Goal: Task Accomplishment & Management: Use online tool/utility

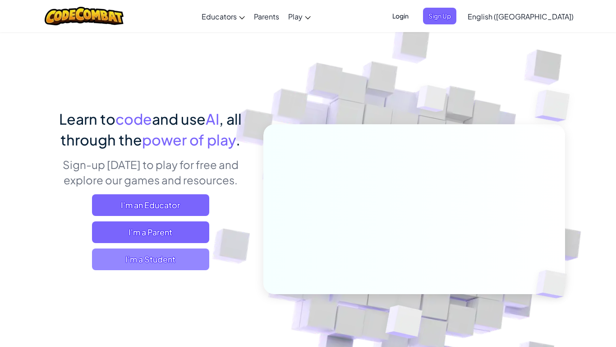
click at [174, 264] on span "I'm a Student" at bounding box center [150, 259] width 117 height 22
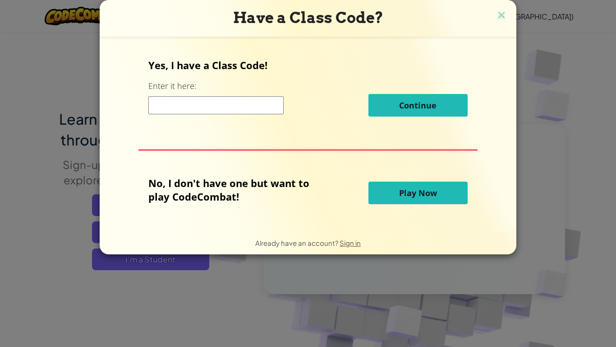
click at [252, 114] on input at bounding box center [215, 105] width 135 height 18
click at [396, 196] on button "Play Now" at bounding box center [418, 192] width 99 height 23
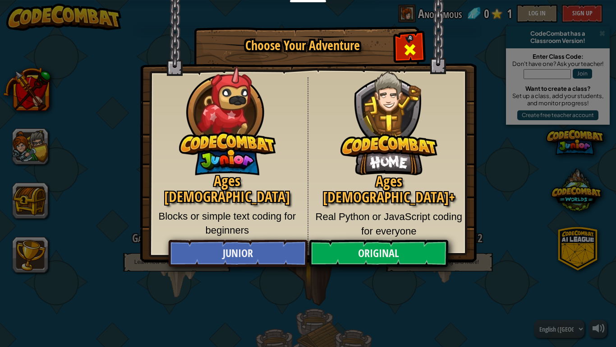
click at [418, 41] on div "Close modal" at bounding box center [410, 48] width 28 height 28
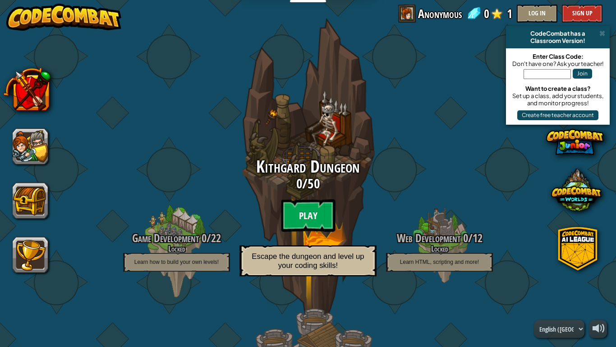
click at [319, 222] on btn "Play" at bounding box center [308, 215] width 54 height 32
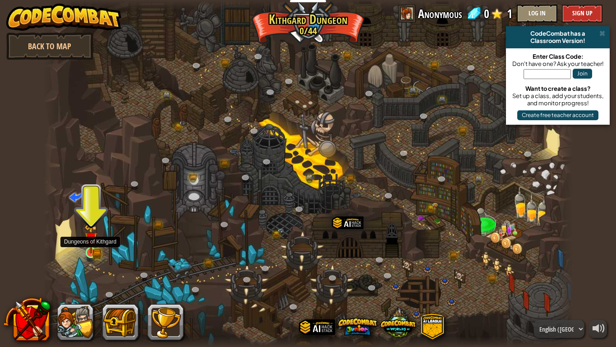
click at [88, 247] on img at bounding box center [91, 238] width 14 height 29
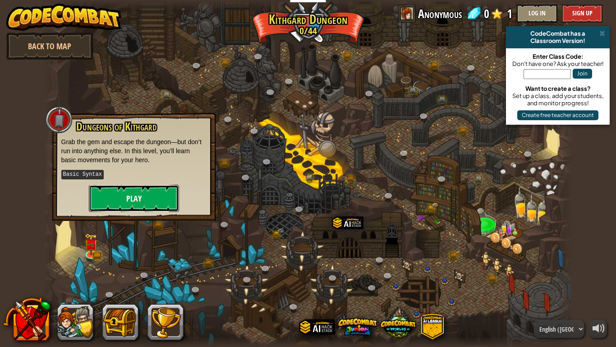
click at [104, 193] on button "Play" at bounding box center [134, 198] width 90 height 27
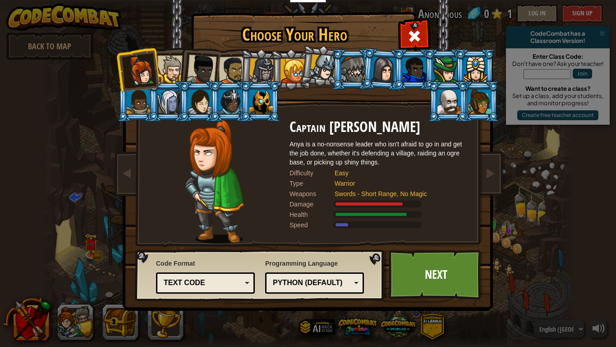
click at [175, 74] on div at bounding box center [171, 70] width 28 height 28
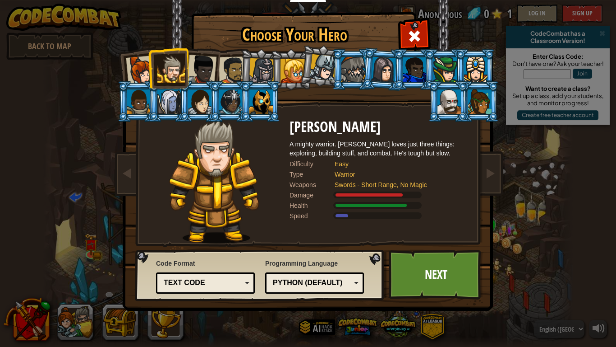
click at [265, 73] on div at bounding box center [262, 71] width 26 height 26
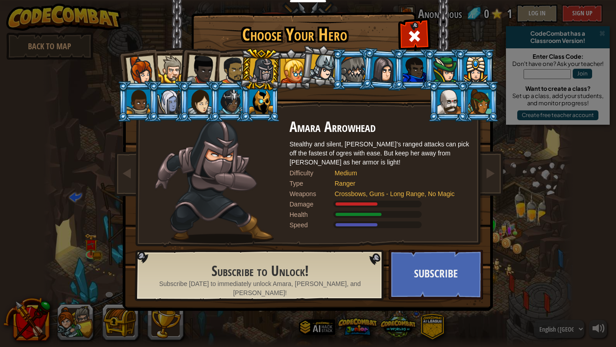
click at [341, 83] on li at bounding box center [352, 69] width 41 height 41
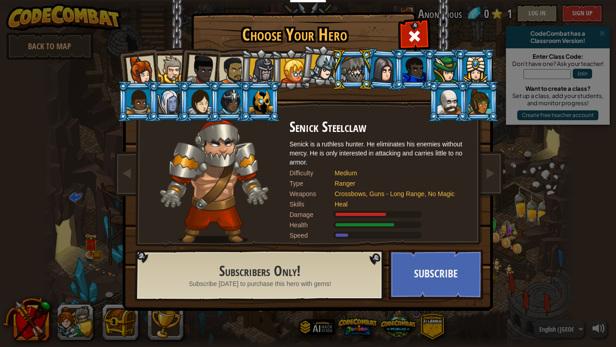
click at [307, 72] on li at bounding box center [321, 65] width 45 height 45
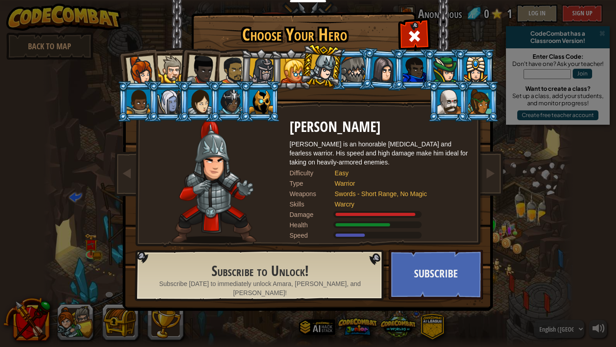
click at [269, 79] on div at bounding box center [262, 71] width 26 height 26
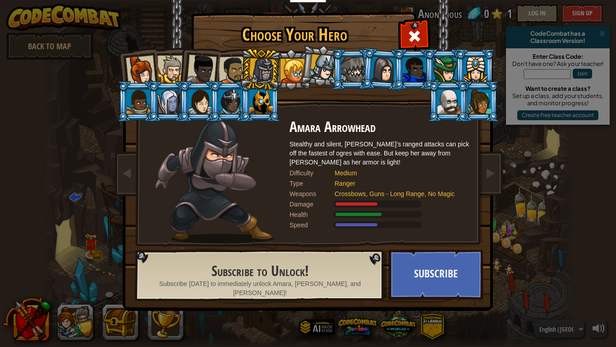
click at [289, 71] on div at bounding box center [293, 71] width 24 height 24
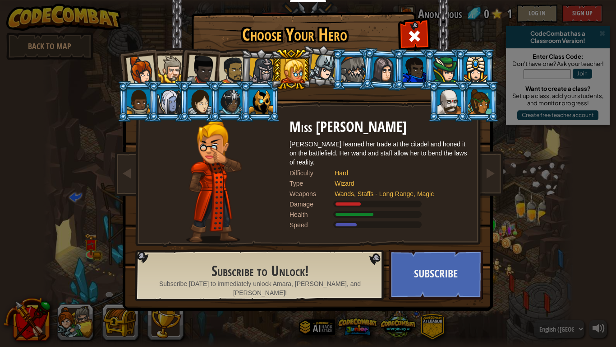
click at [319, 71] on div at bounding box center [323, 67] width 27 height 27
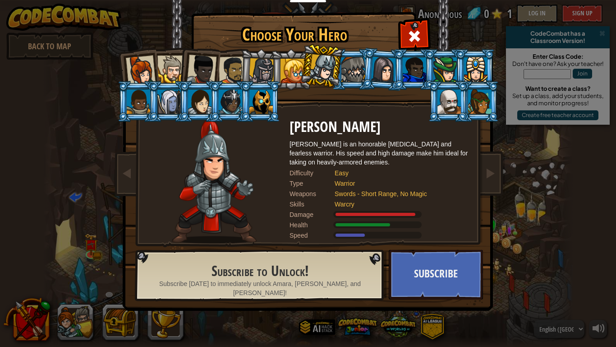
click at [449, 83] on li at bounding box center [448, 101] width 41 height 41
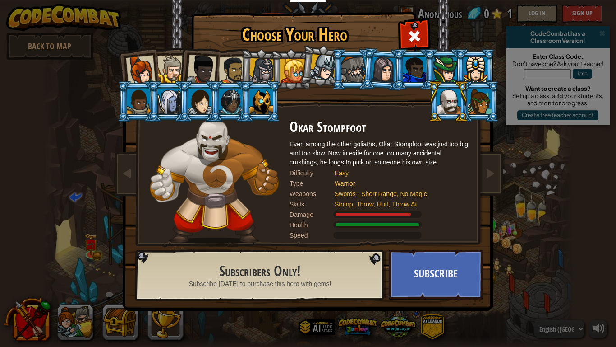
click at [477, 92] on div at bounding box center [479, 101] width 23 height 24
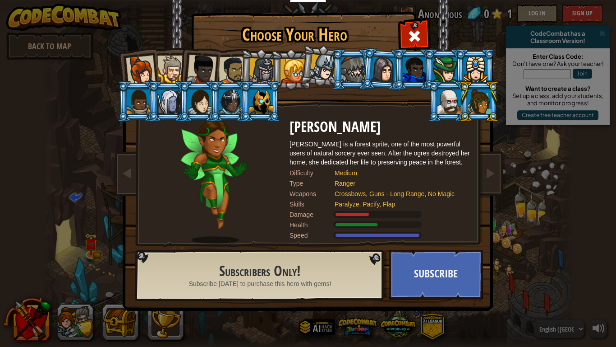
click at [276, 99] on li at bounding box center [260, 101] width 41 height 41
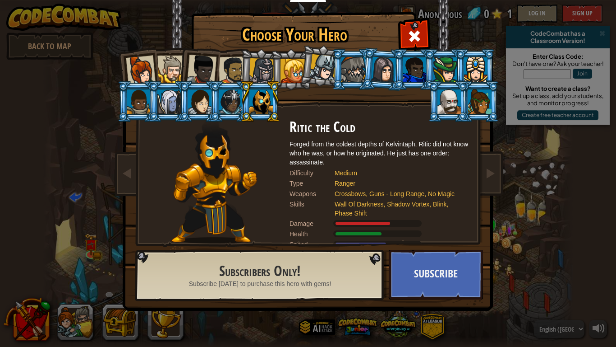
click at [262, 71] on div at bounding box center [262, 71] width 26 height 26
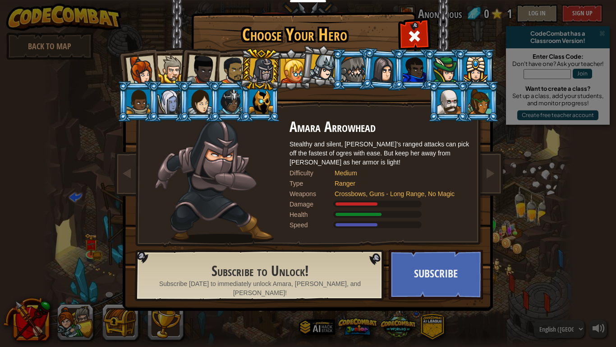
click at [236, 77] on div at bounding box center [233, 70] width 28 height 28
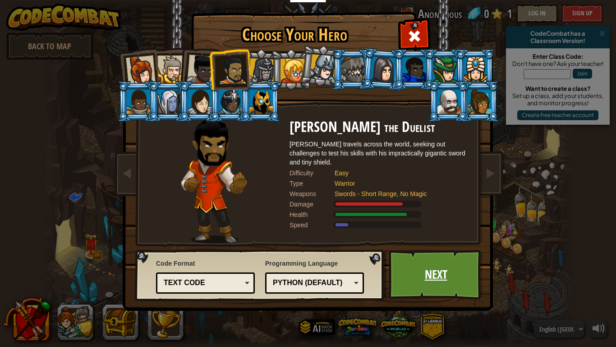
click at [440, 285] on link "Next" at bounding box center [436, 275] width 94 height 50
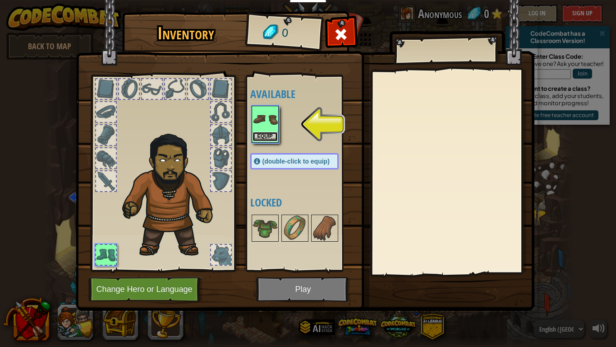
click at [267, 138] on button "Equip" at bounding box center [265, 136] width 25 height 9
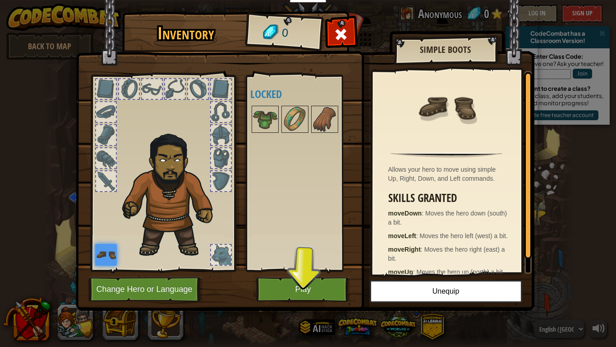
click at [278, 310] on img at bounding box center [305, 147] width 459 height 328
click at [280, 289] on button "Play" at bounding box center [303, 289] width 94 height 25
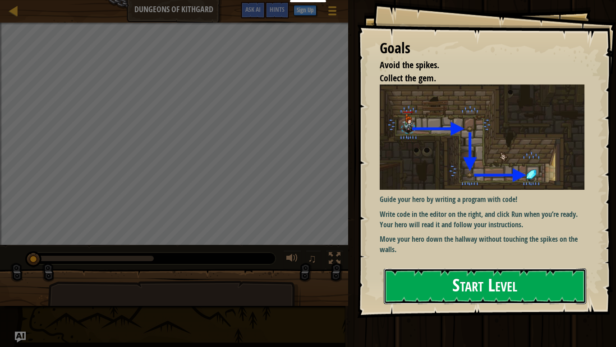
click at [511, 284] on button "Start Level" at bounding box center [485, 286] width 203 height 36
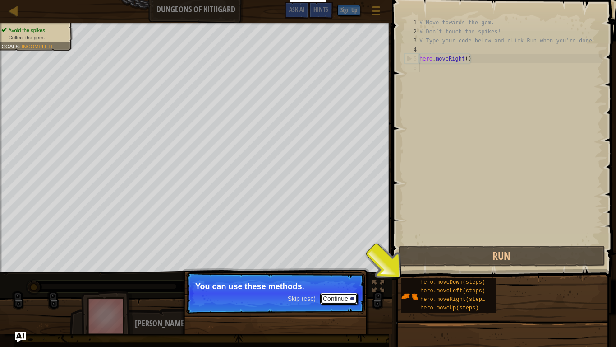
click at [332, 299] on button "Continue" at bounding box center [338, 298] width 37 height 12
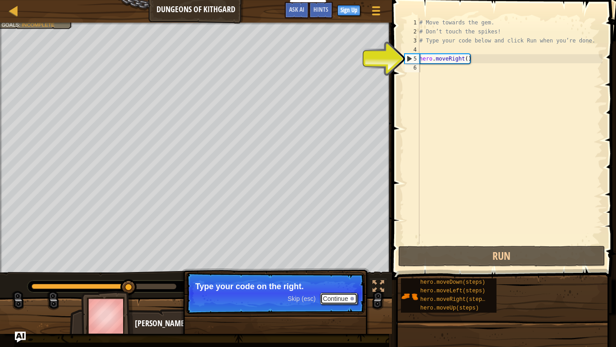
click at [331, 296] on button "Continue" at bounding box center [338, 298] width 37 height 12
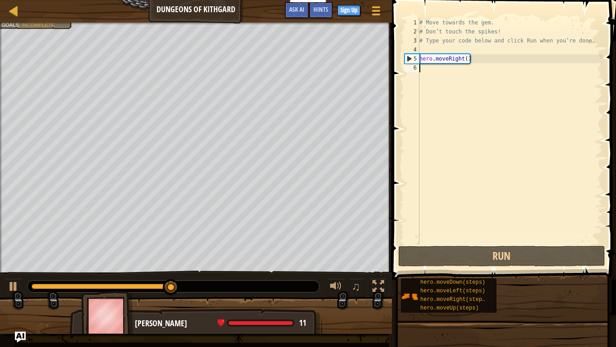
click at [432, 63] on div "# Move towards the gem. # Don’t touch the spikes! # Type your code below and cl…" at bounding box center [510, 140] width 185 height 244
type textarea "hero.moveRight()"
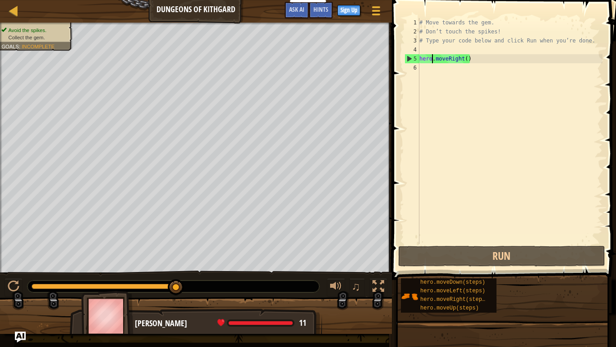
click at [474, 60] on div "# Move towards the gem. # Don’t touch the spikes! # Type your code below and cl…" at bounding box center [510, 140] width 185 height 244
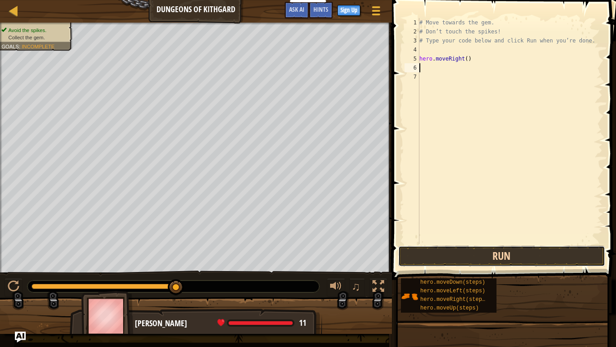
click at [550, 251] on button "Run" at bounding box center [501, 255] width 207 height 21
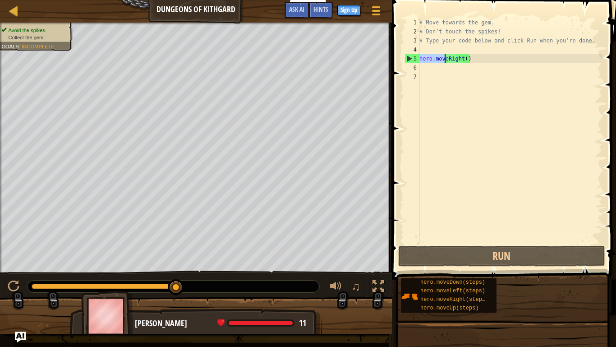
drag, startPoint x: 420, startPoint y: 59, endPoint x: 446, endPoint y: 60, distance: 26.7
click at [446, 60] on div "# Move towards the gem. # Don’t touch the spikes! # Type your code below and cl…" at bounding box center [510, 140] width 185 height 244
type textarea "eRhero.movight()"
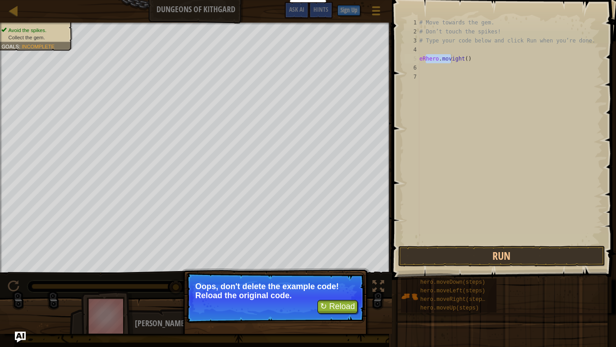
click at [471, 62] on div "# Move towards the gem. # Don’t touch the spikes! # Type your code below and cl…" at bounding box center [510, 140] width 185 height 244
click at [477, 60] on div "# Move towards the gem. # Don’t touch the spikes! # Type your code below and cl…" at bounding box center [510, 140] width 185 height 244
click at [342, 311] on button "↻ Reload" at bounding box center [338, 307] width 40 height 14
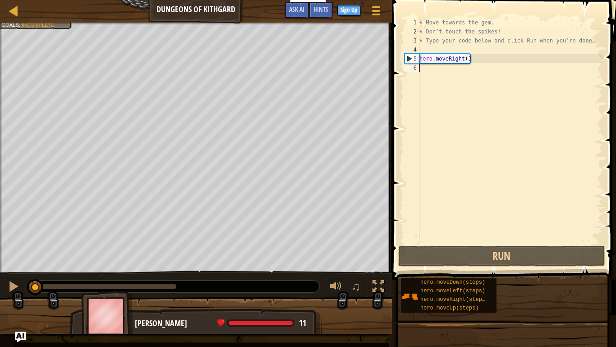
click at [449, 75] on div "# Move towards the gem. # Don’t touch the spikes! # Type your code below and cl…" at bounding box center [510, 140] width 185 height 244
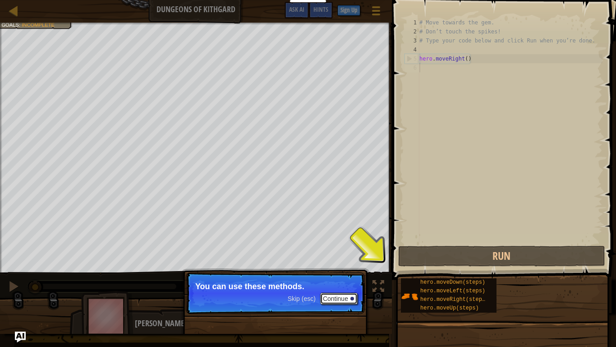
click at [341, 295] on button "Continue" at bounding box center [338, 298] width 37 height 12
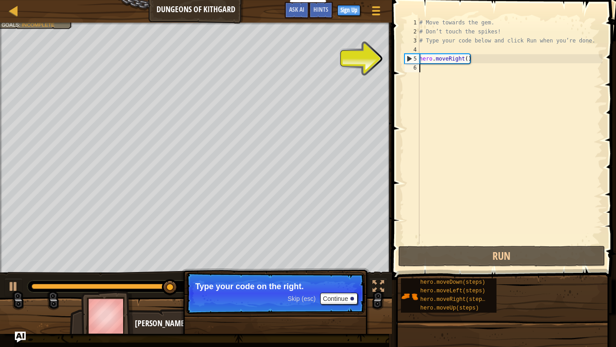
click at [421, 57] on div "# Move towards the gem. # Don’t touch the spikes! # Type your code below and cl…" at bounding box center [510, 140] width 185 height 244
type textarea "hero.moveRight()"
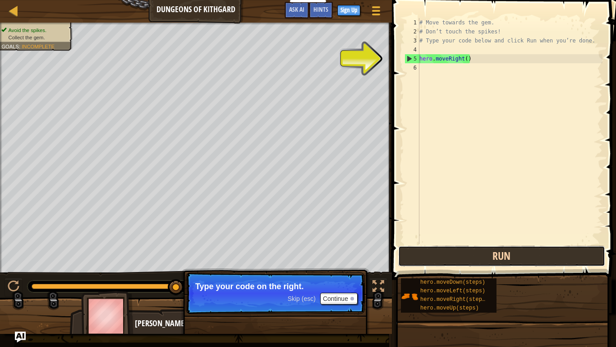
click at [450, 253] on button "Run" at bounding box center [501, 255] width 207 height 21
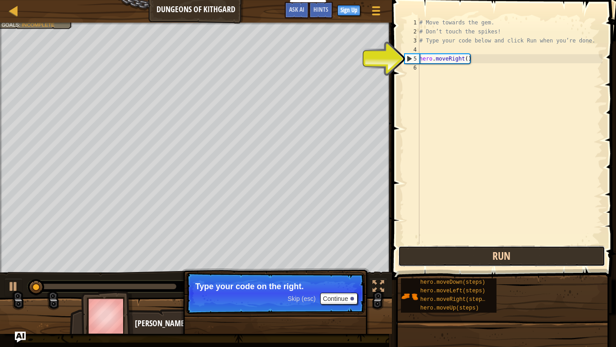
click at [450, 253] on button "Run" at bounding box center [501, 255] width 207 height 21
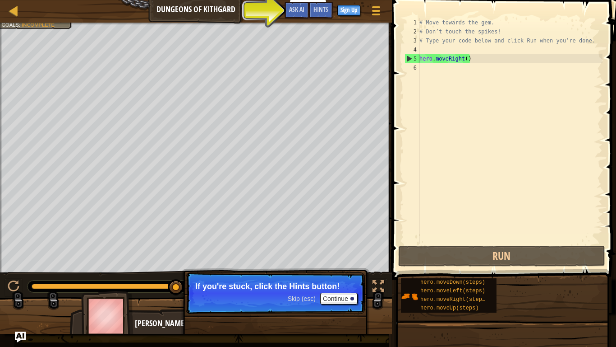
click at [11, 20] on div "Map Dungeons of Kithgard Game Menu Done Sign Up Hints Ask AI" at bounding box center [196, 11] width 392 height 23
click at [14, 14] on div at bounding box center [13, 10] width 11 height 11
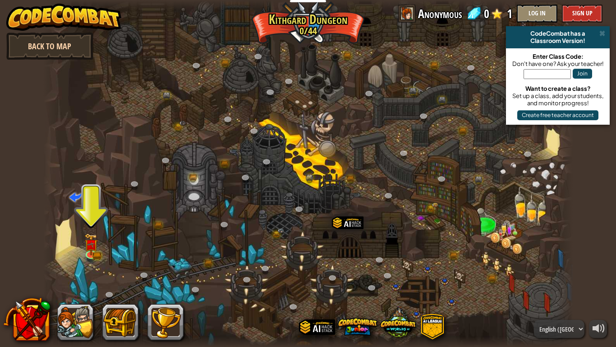
click at [47, 46] on link "Back to Map" at bounding box center [49, 45] width 87 height 27
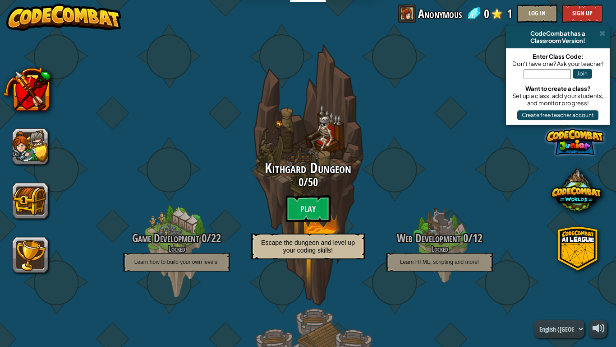
click at [581, 158] on span at bounding box center [575, 142] width 58 height 58
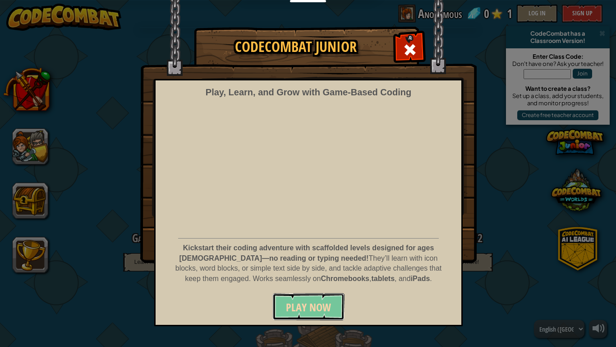
click at [305, 303] on span "Play Now" at bounding box center [308, 307] width 45 height 14
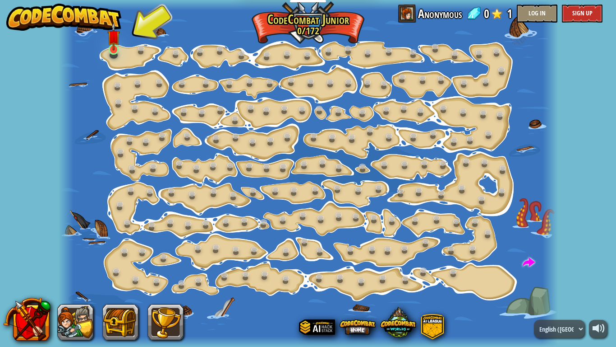
click at [111, 50] on img at bounding box center [113, 36] width 12 height 28
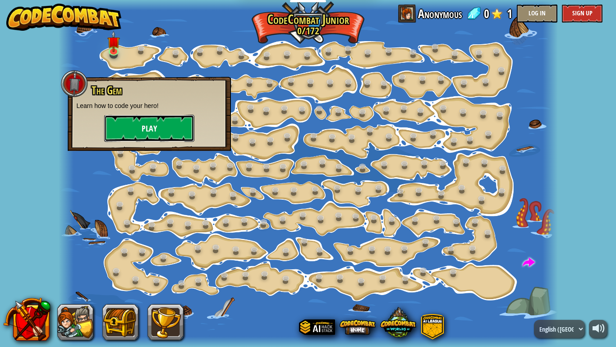
click at [138, 137] on button "Play" at bounding box center [149, 128] width 90 height 27
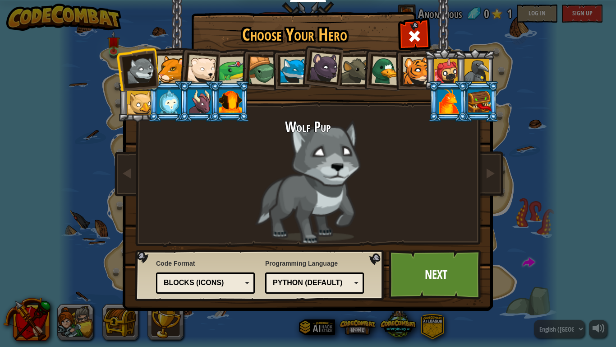
click at [495, 107] on li at bounding box center [479, 101] width 41 height 41
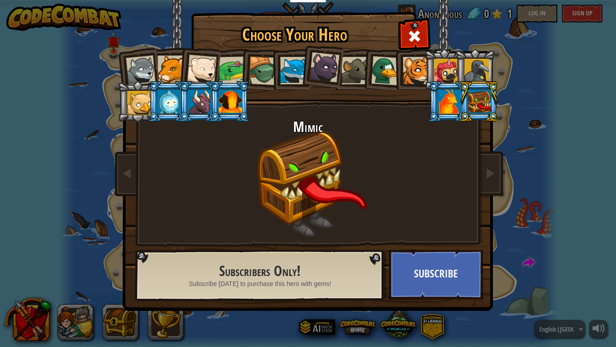
click at [458, 106] on div at bounding box center [449, 101] width 23 height 24
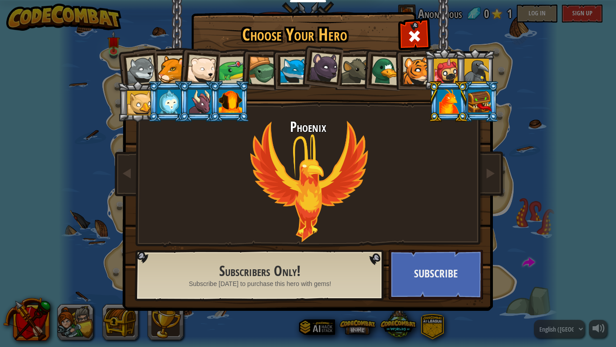
click at [242, 104] on li at bounding box center [229, 101] width 41 height 41
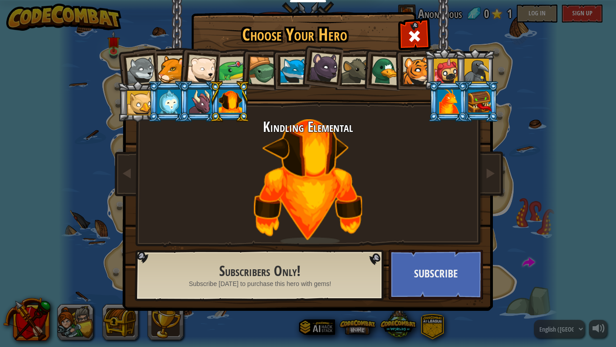
click at [143, 101] on div at bounding box center [139, 103] width 24 height 24
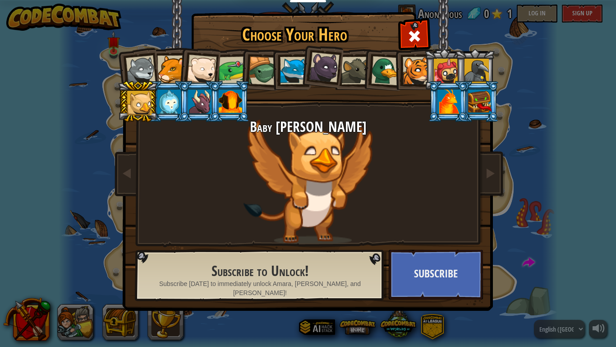
click at [481, 61] on div at bounding box center [477, 71] width 24 height 24
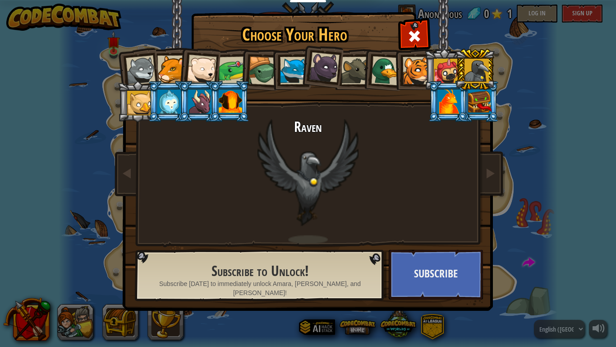
click at [288, 61] on div at bounding box center [294, 71] width 28 height 28
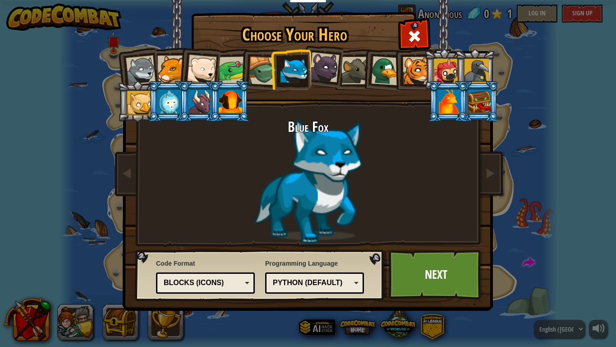
click at [271, 65] on li at bounding box center [291, 69] width 41 height 41
click at [255, 72] on div at bounding box center [263, 70] width 29 height 29
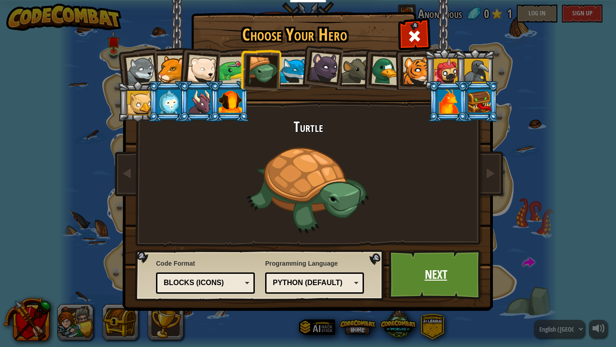
click at [420, 271] on link "Next" at bounding box center [436, 275] width 94 height 50
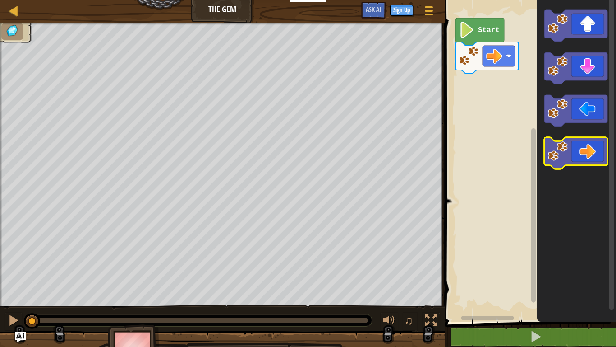
click at [587, 148] on icon "Blockly Workspace" at bounding box center [576, 153] width 63 height 32
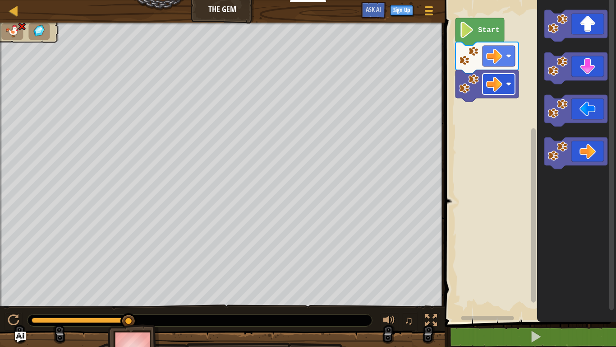
click at [510, 83] on image "Blockly Workspace" at bounding box center [508, 83] width 5 height 5
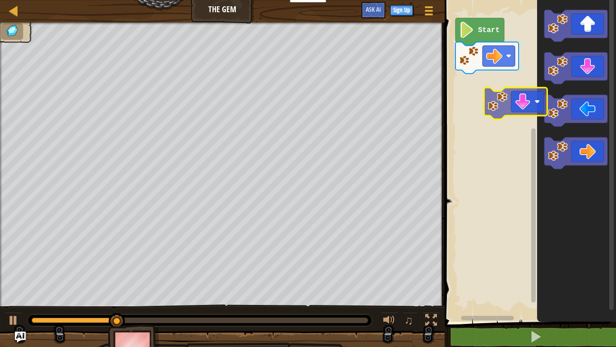
click at [519, 111] on div "Start" at bounding box center [529, 158] width 174 height 326
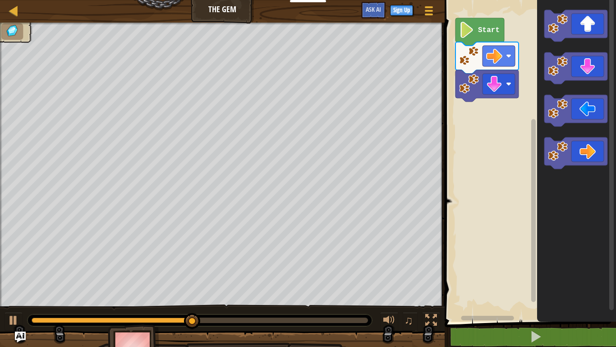
click at [287, 233] on div "Map The Gem Game Menu Sign Up Ask AI 1 הההההההההההההההההההההההההההההההההההההההה…" at bounding box center [308, 173] width 616 height 347
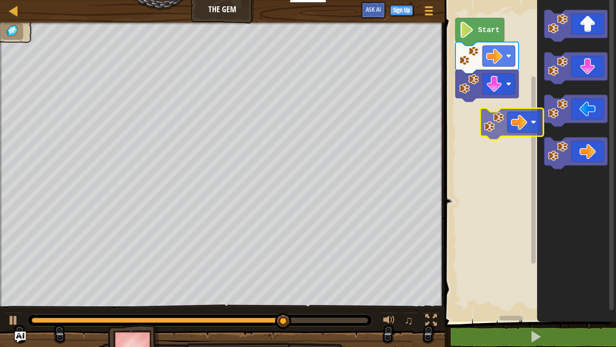
click at [534, 118] on div "Start" at bounding box center [529, 158] width 174 height 326
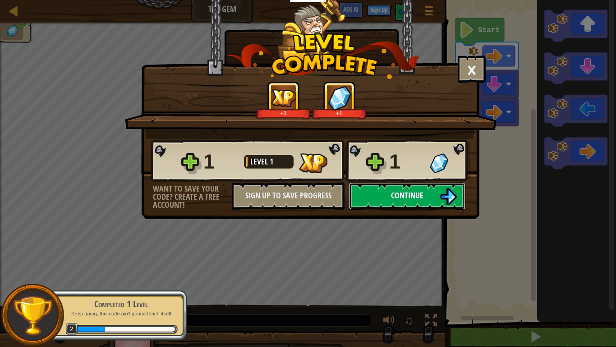
click at [404, 200] on span "Continue" at bounding box center [407, 195] width 32 height 11
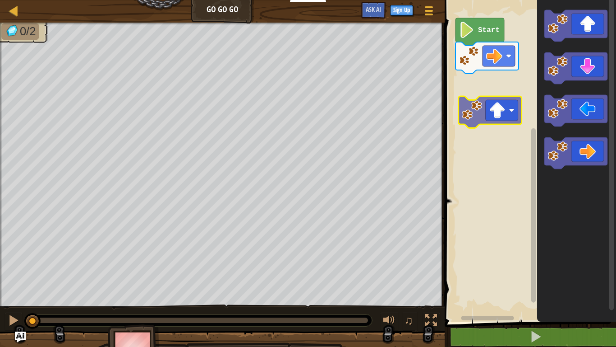
click at [491, 109] on div "Start" at bounding box center [529, 158] width 174 height 326
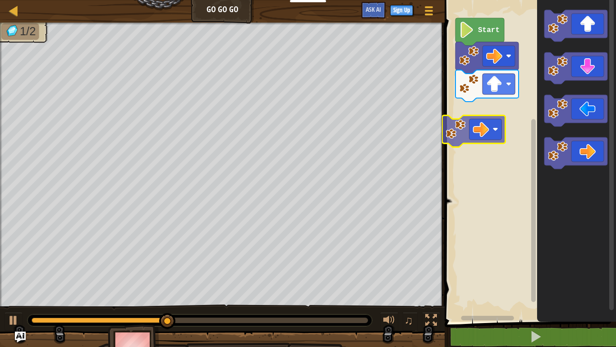
click at [492, 126] on div "Start" at bounding box center [529, 158] width 174 height 326
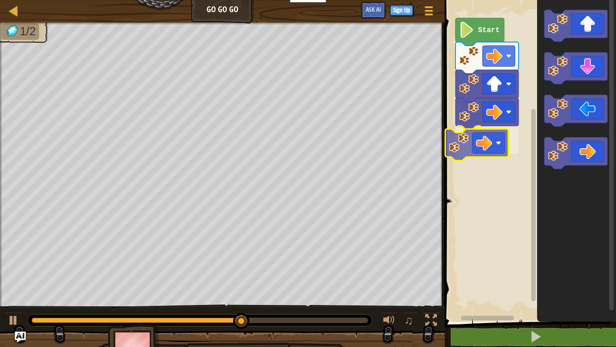
click at [469, 142] on div "Start" at bounding box center [529, 158] width 174 height 326
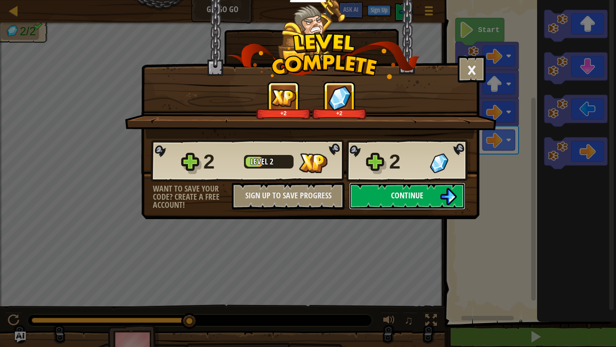
click at [382, 190] on button "Continue" at bounding box center [407, 195] width 116 height 27
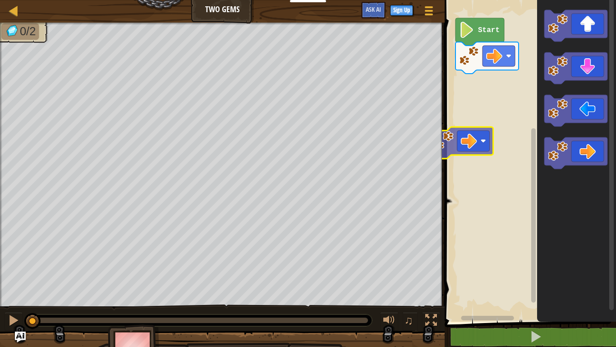
click at [438, 101] on div "Map Two Gems Game Menu Sign Up Ask AI 1 ההההההההההההההההההההההההההההההההההההההה…" at bounding box center [308, 173] width 616 height 347
click at [448, 102] on div "Map Two Gems Game Menu Sign Up Ask AI 1 ההההההההההההההההההההההההההההההההההההההה…" at bounding box center [308, 173] width 616 height 347
click at [462, 132] on div "Start" at bounding box center [529, 158] width 174 height 326
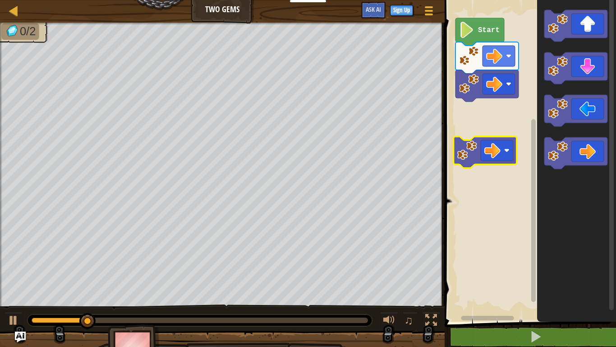
click at [471, 152] on div "Start" at bounding box center [529, 158] width 174 height 326
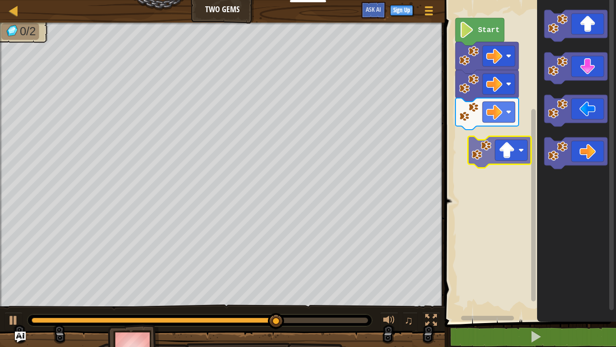
click at [496, 160] on div "Start" at bounding box center [529, 158] width 174 height 326
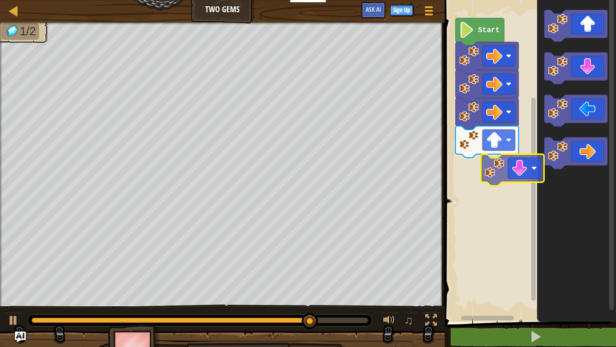
click at [514, 177] on div "Start" at bounding box center [529, 158] width 174 height 326
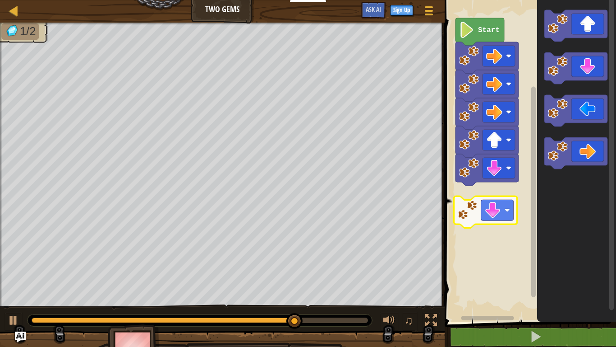
click at [489, 221] on div "Start" at bounding box center [529, 158] width 174 height 326
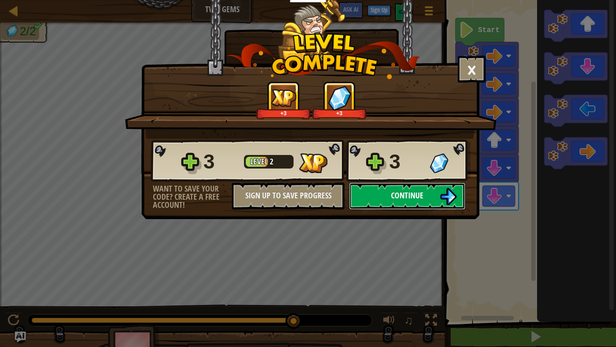
click at [418, 189] on button "Continue" at bounding box center [407, 195] width 116 height 27
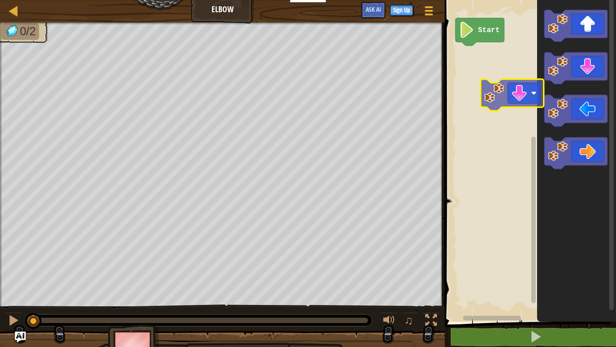
click at [513, 102] on div "Start" at bounding box center [529, 158] width 174 height 326
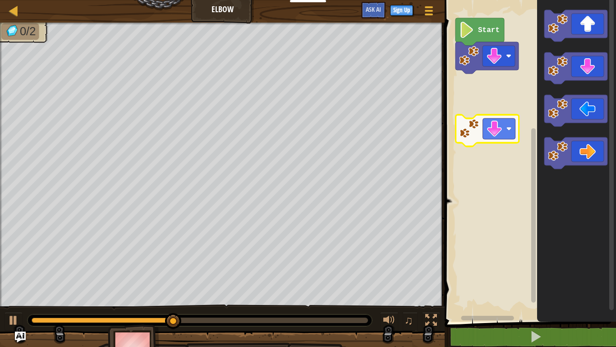
click at [486, 134] on div "Start" at bounding box center [529, 158] width 174 height 326
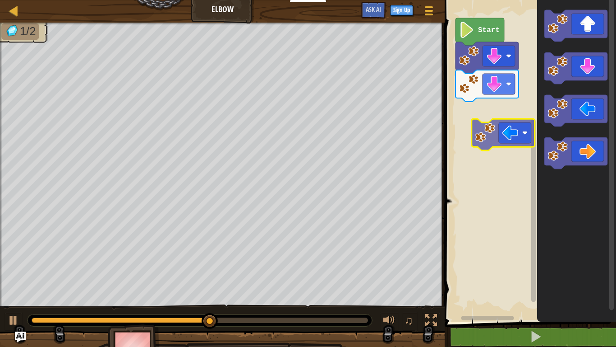
click at [501, 140] on div "Start" at bounding box center [529, 158] width 174 height 326
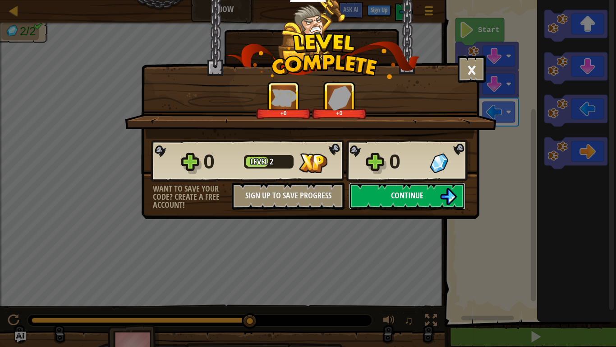
click at [426, 190] on button "Continue" at bounding box center [407, 195] width 116 height 27
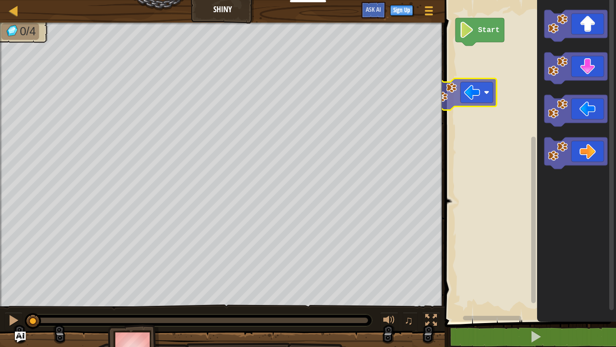
click at [474, 85] on div "Start" at bounding box center [529, 158] width 174 height 326
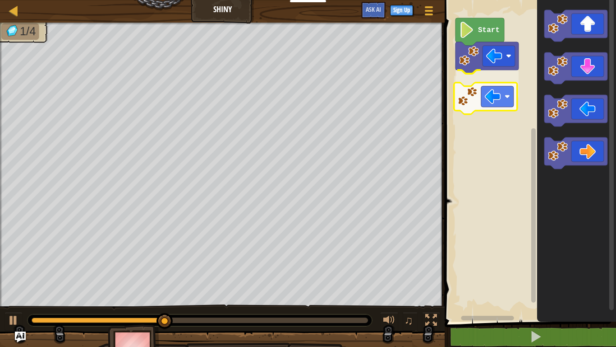
click at [492, 101] on div "Start" at bounding box center [529, 158] width 174 height 326
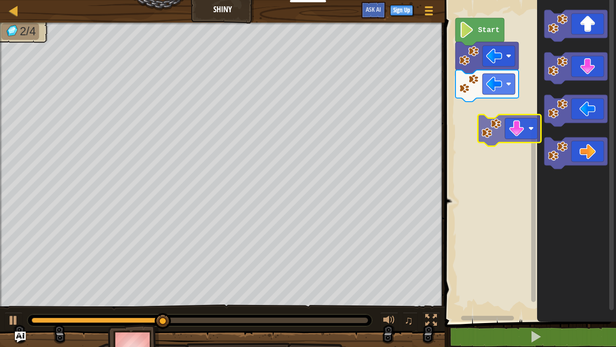
click at [523, 134] on div "Start" at bounding box center [529, 158] width 174 height 326
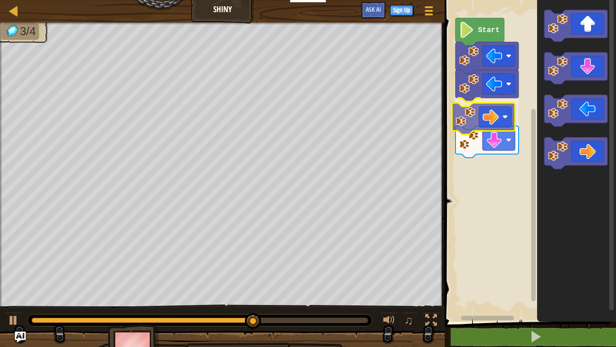
click at [494, 108] on div "Start" at bounding box center [529, 158] width 174 height 326
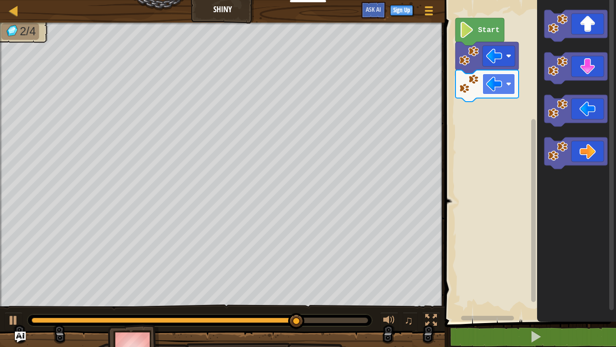
click at [504, 92] on rect "Blockly Workspace" at bounding box center [499, 84] width 32 height 21
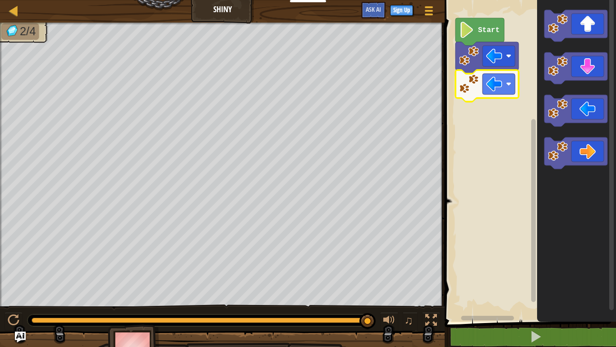
click at [535, 189] on rect "Blockly Workspace" at bounding box center [534, 210] width 5 height 183
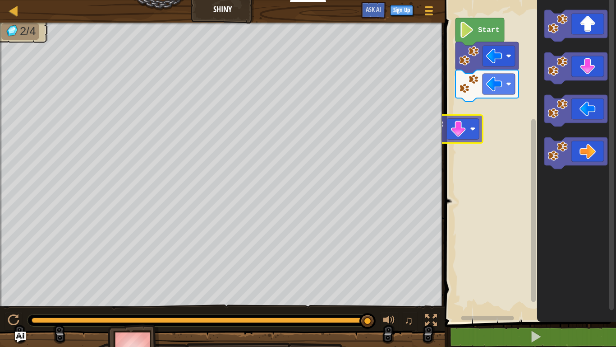
click at [454, 137] on div "Start" at bounding box center [529, 158] width 174 height 326
click at [454, 137] on rect "Blockly Workspace" at bounding box center [529, 158] width 174 height 326
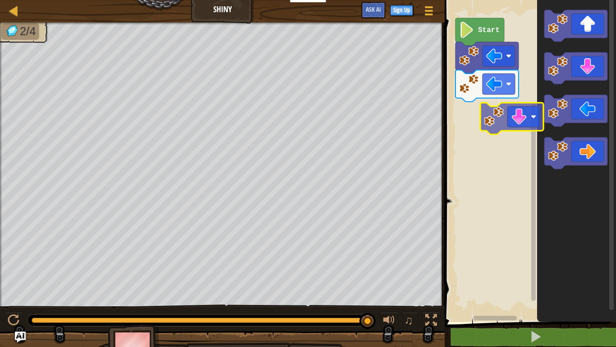
click at [499, 124] on div "Start" at bounding box center [529, 158] width 174 height 326
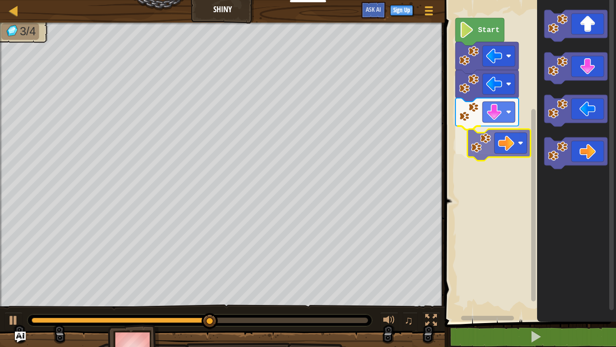
click at [487, 148] on div "Start" at bounding box center [529, 158] width 174 height 326
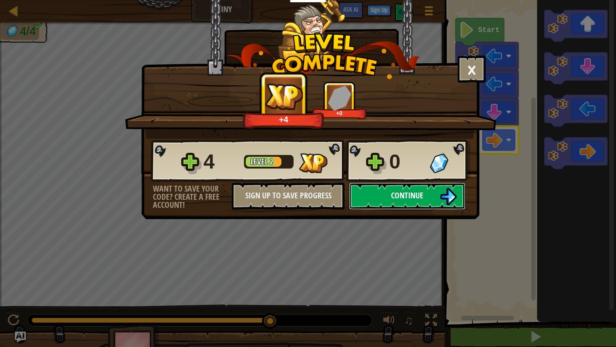
click at [426, 201] on button "Continue" at bounding box center [407, 195] width 116 height 27
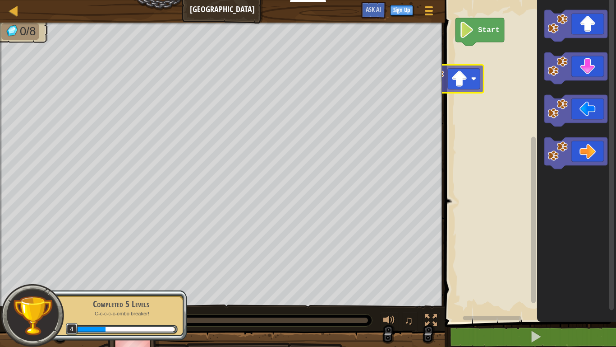
click at [467, 84] on div "Start" at bounding box center [529, 158] width 174 height 326
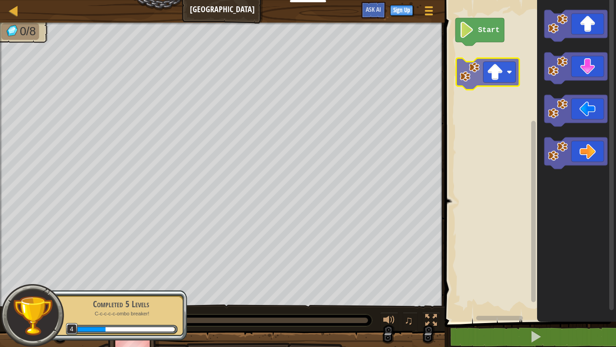
click at [502, 64] on div "Start" at bounding box center [529, 158] width 174 height 326
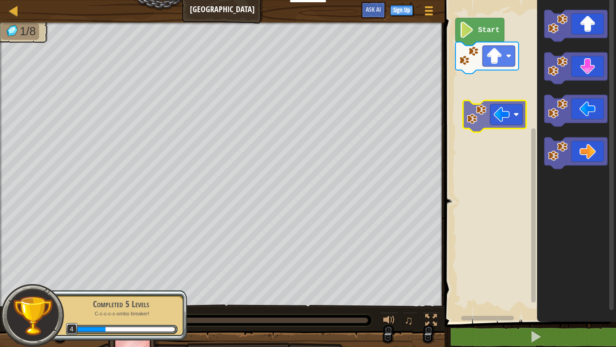
click at [493, 120] on div "Start" at bounding box center [529, 158] width 174 height 326
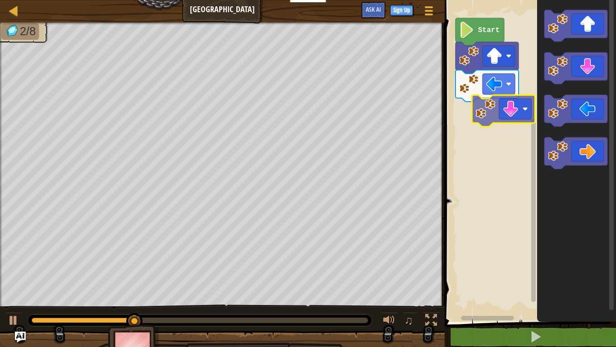
click at [486, 120] on div "Start" at bounding box center [529, 158] width 174 height 326
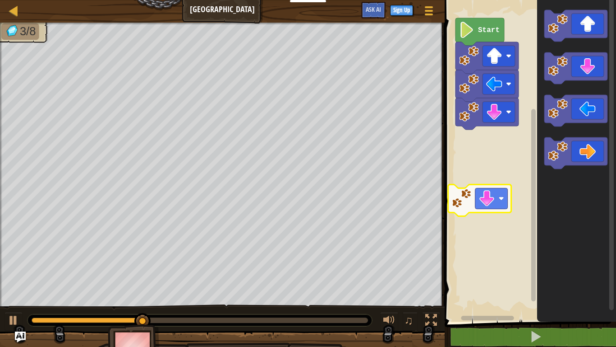
click at [467, 199] on div "Start" at bounding box center [529, 158] width 174 height 326
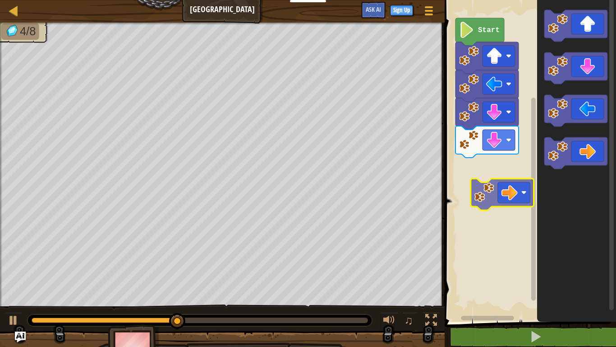
click at [506, 200] on div "Start" at bounding box center [529, 158] width 174 height 326
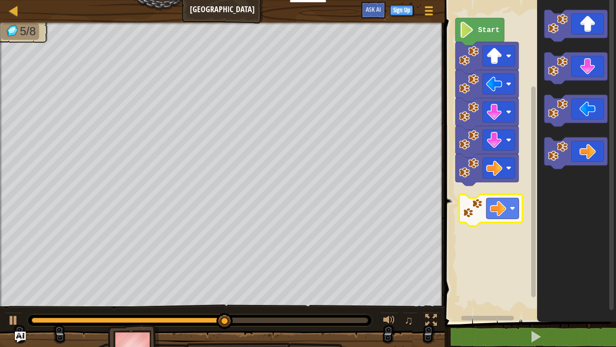
click at [498, 199] on div "Start" at bounding box center [529, 158] width 174 height 326
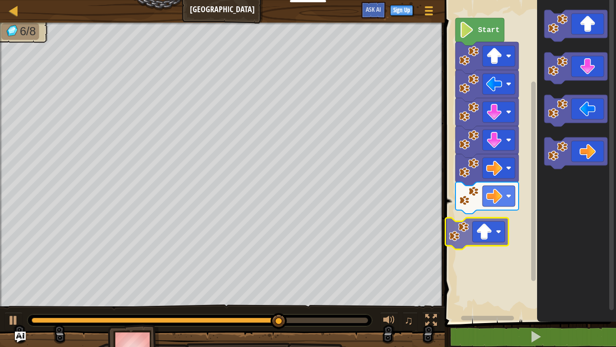
click at [494, 223] on div "Start" at bounding box center [529, 158] width 174 height 326
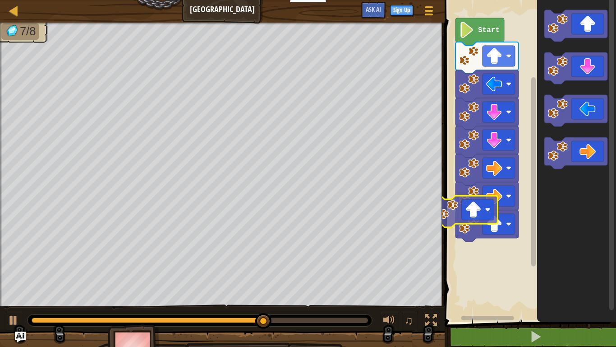
click at [485, 205] on div "Start" at bounding box center [529, 158] width 174 height 326
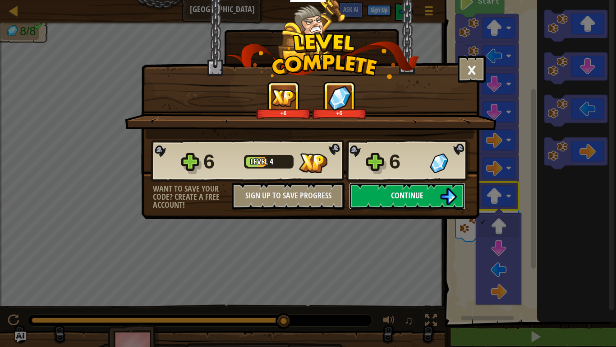
click at [415, 195] on span "Continue" at bounding box center [407, 195] width 32 height 11
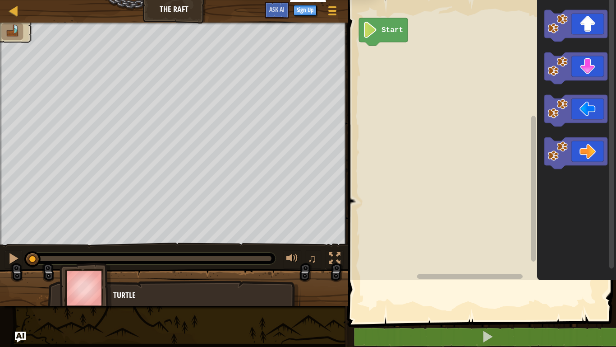
click at [415, 195] on rect "Blockly Workspace" at bounding box center [481, 137] width 271 height 284
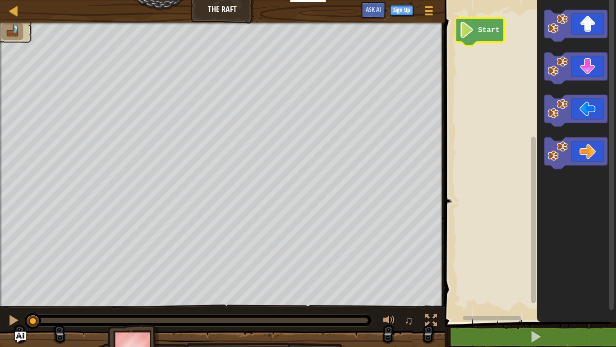
click at [482, 37] on icon "Blockly Workspace" at bounding box center [480, 32] width 49 height 28
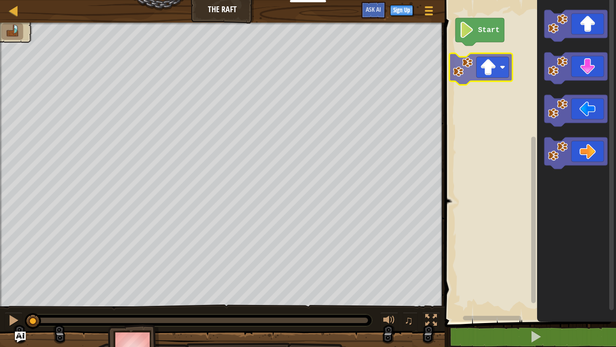
click at [463, 72] on div "Start" at bounding box center [529, 158] width 174 height 326
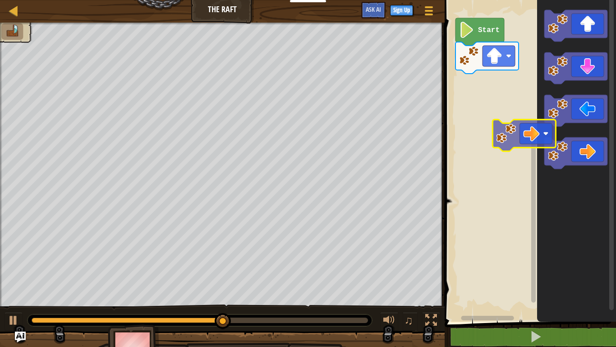
click at [511, 129] on div "Start" at bounding box center [529, 158] width 174 height 326
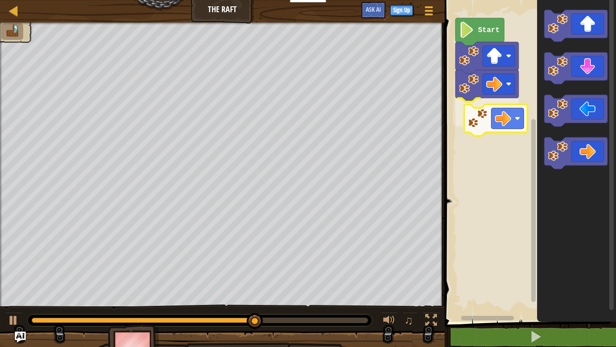
click at [500, 119] on div "Start" at bounding box center [529, 158] width 174 height 326
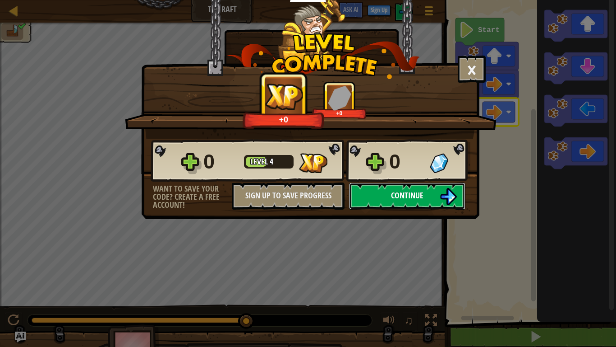
click at [410, 197] on span "Continue" at bounding box center [407, 195] width 32 height 11
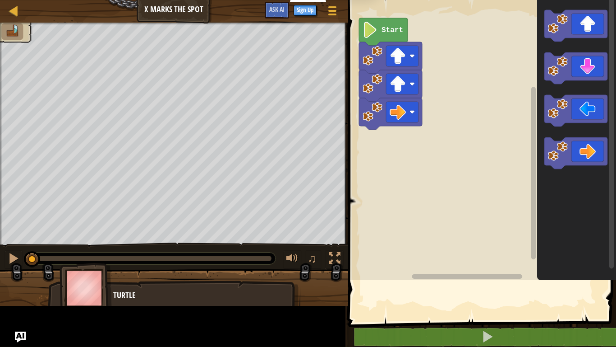
click at [410, 197] on rect "Blockly Workspace" at bounding box center [481, 137] width 271 height 284
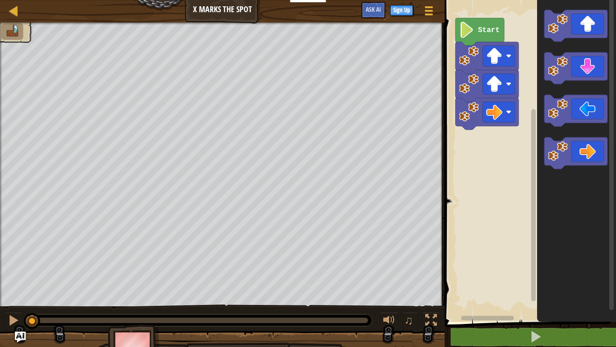
click at [420, 194] on div "Map X Marks the Spot Game Menu Sign Up Ask AI 1 ההההההההההההההההההההההההההההההה…" at bounding box center [308, 173] width 616 height 347
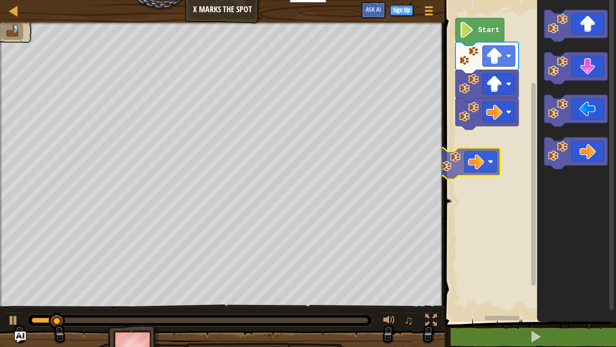
click at [467, 167] on div "Start" at bounding box center [529, 158] width 174 height 326
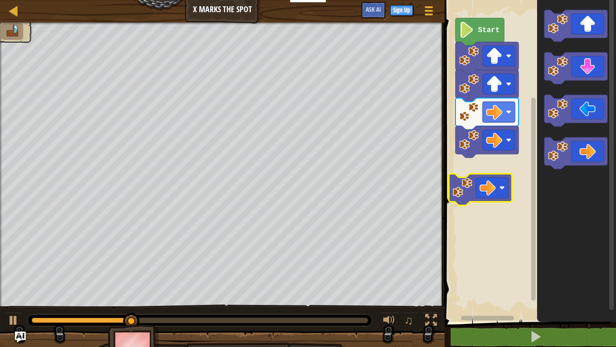
click at [461, 190] on div "Start" at bounding box center [529, 158] width 174 height 326
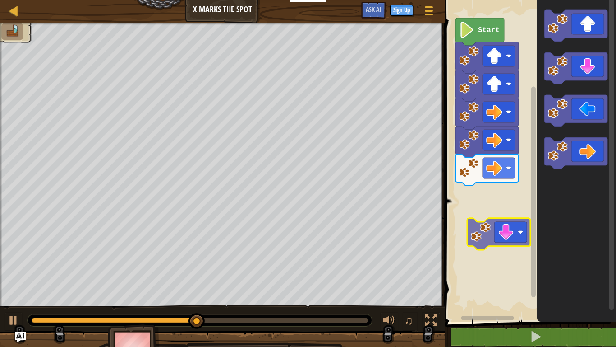
click at [501, 236] on div "Start" at bounding box center [529, 158] width 174 height 326
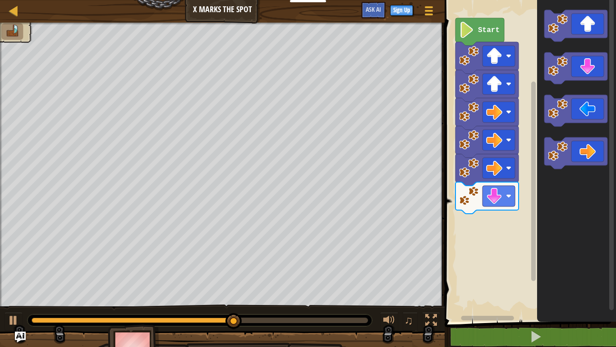
click at [484, 234] on div "Start" at bounding box center [529, 158] width 174 height 326
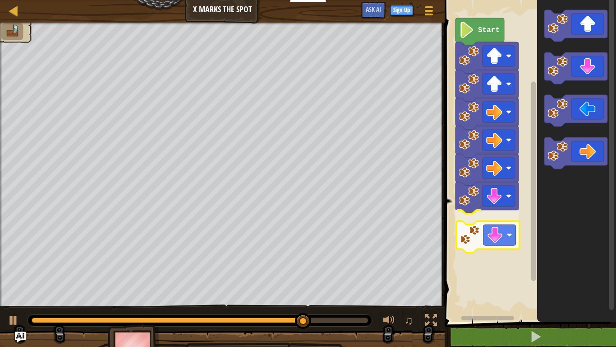
click at [477, 240] on div "Start" at bounding box center [529, 158] width 174 height 326
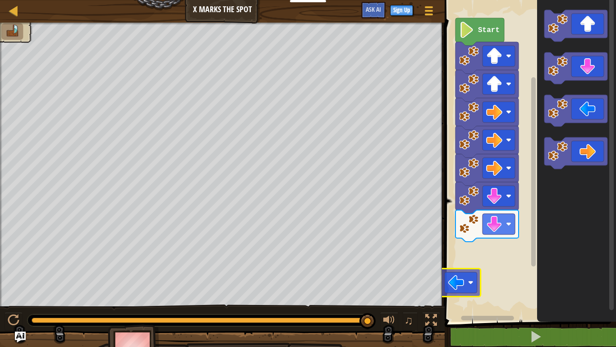
click at [458, 282] on div "Start" at bounding box center [529, 158] width 174 height 326
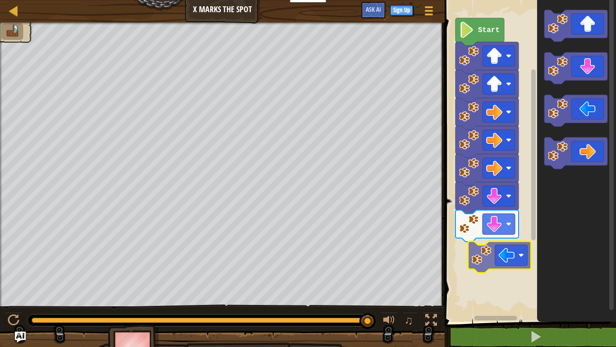
click at [510, 254] on div "Start" at bounding box center [529, 158] width 174 height 326
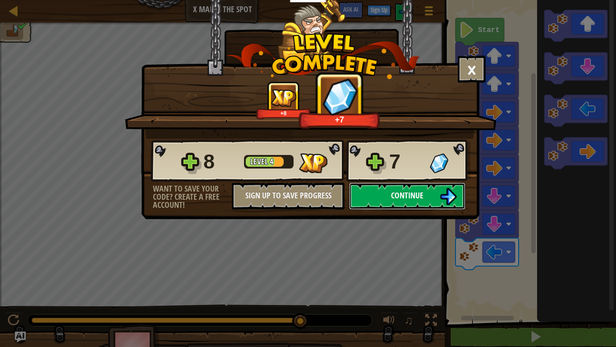
click at [409, 196] on span "Continue" at bounding box center [407, 195] width 32 height 11
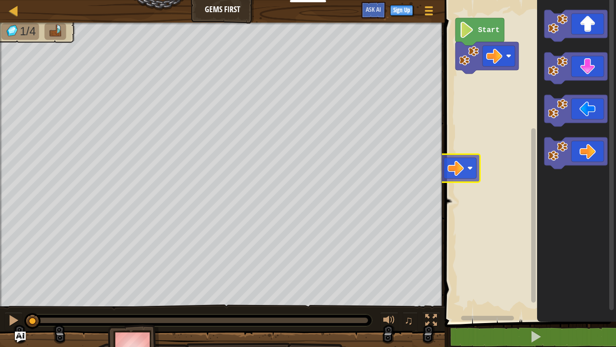
click at [447, 178] on div "Start" at bounding box center [529, 158] width 174 height 326
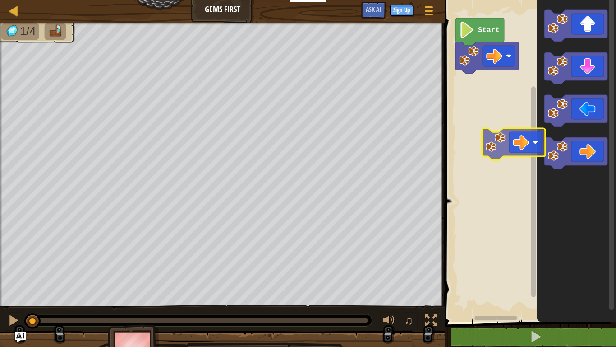
click at [489, 134] on div "Start" at bounding box center [529, 158] width 174 height 326
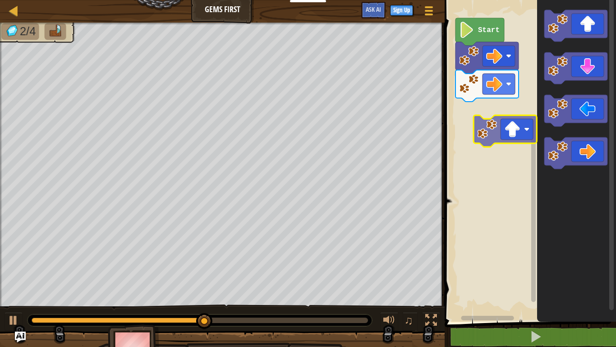
click at [516, 122] on div "Start" at bounding box center [529, 158] width 174 height 326
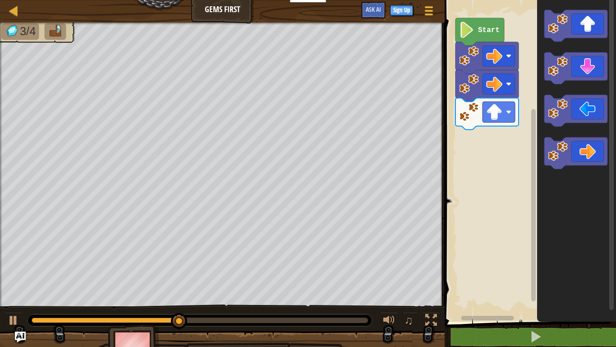
click at [529, 163] on div "Start" at bounding box center [529, 158] width 174 height 326
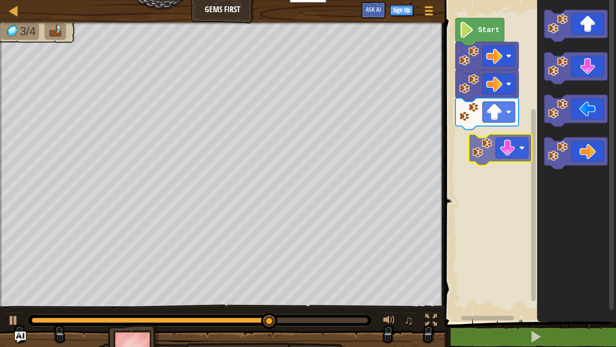
click at [518, 139] on div "Start" at bounding box center [529, 158] width 174 height 326
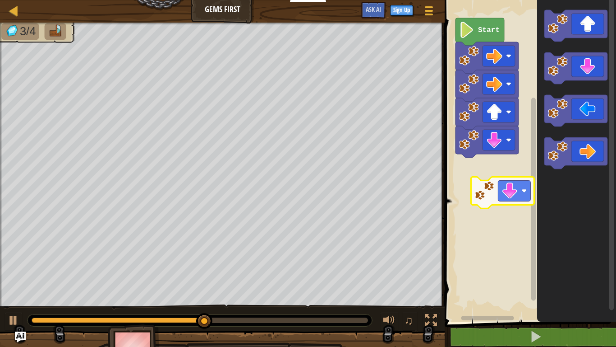
click at [504, 194] on div "Start" at bounding box center [529, 158] width 174 height 326
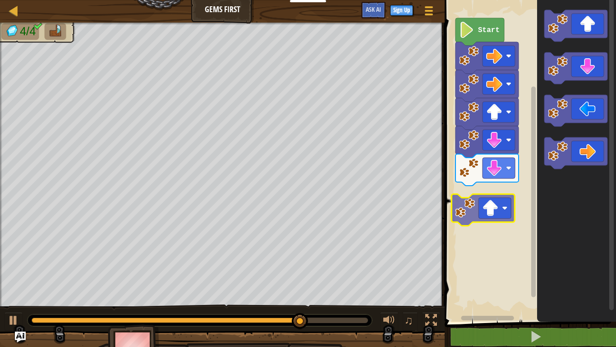
click at [496, 212] on div "Start" at bounding box center [529, 158] width 174 height 326
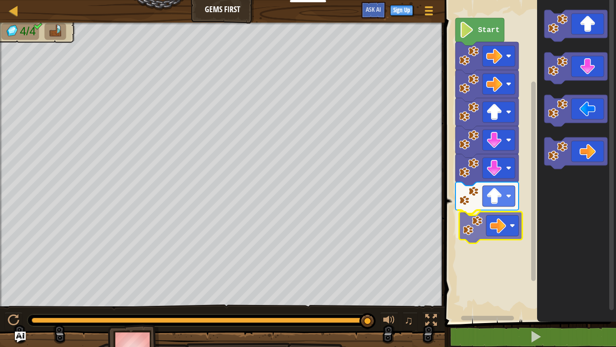
click at [513, 223] on div "Start" at bounding box center [529, 158] width 174 height 326
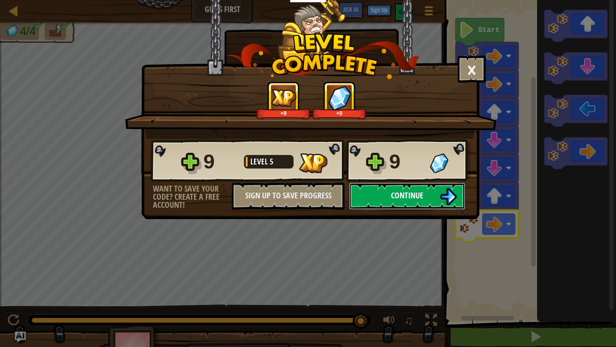
click at [441, 195] on img at bounding box center [448, 196] width 17 height 17
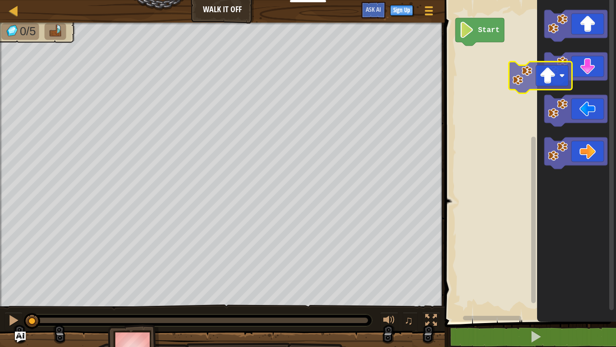
click at [520, 109] on div "Start" at bounding box center [529, 158] width 174 height 326
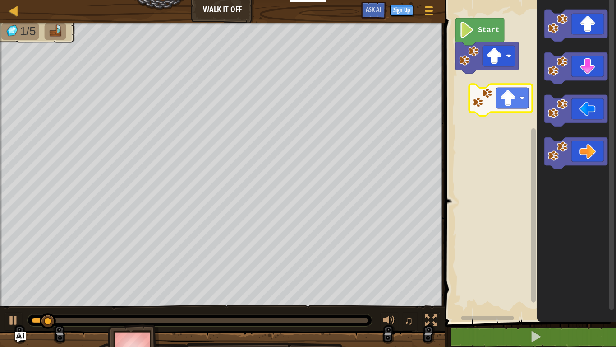
click at [505, 97] on div "Start" at bounding box center [529, 158] width 174 height 326
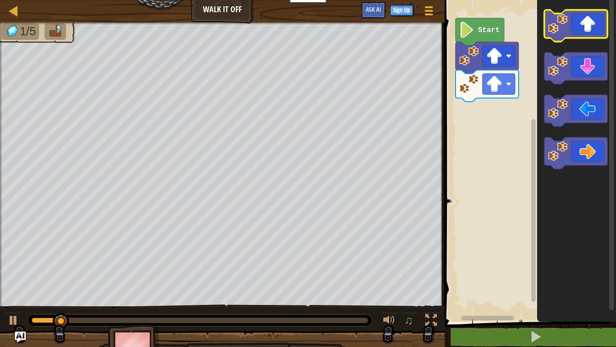
click at [587, 23] on icon "Blockly Workspace" at bounding box center [576, 26] width 63 height 32
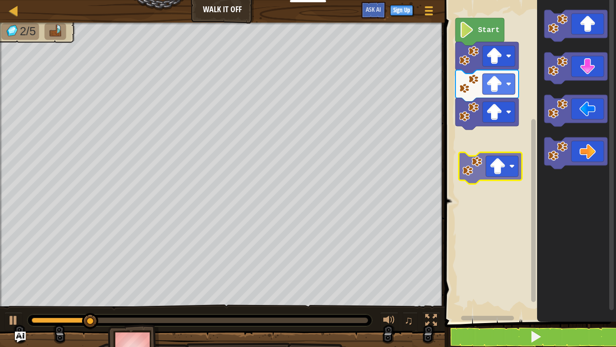
click at [502, 166] on div "Start" at bounding box center [529, 158] width 174 height 326
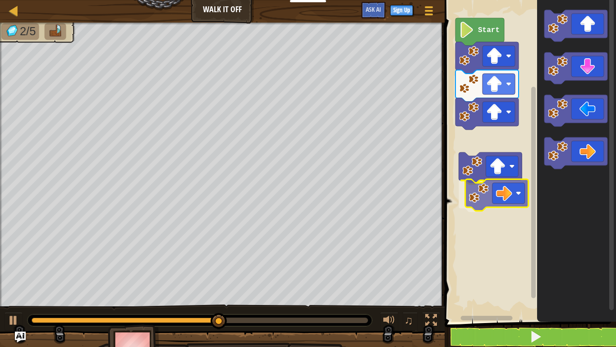
click at [490, 205] on div "Start" at bounding box center [529, 158] width 174 height 326
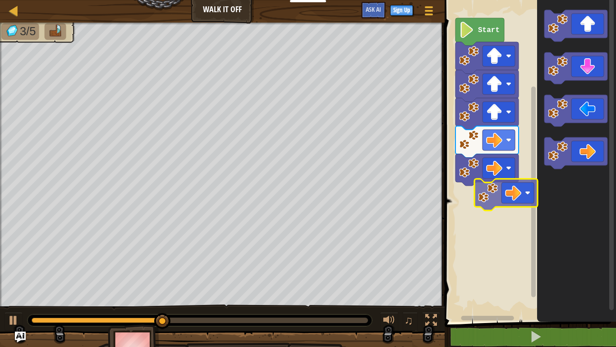
click at [500, 203] on div "Start" at bounding box center [529, 158] width 174 height 326
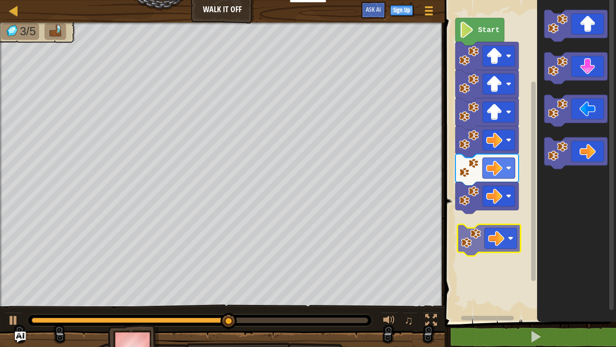
click at [497, 239] on div "Start" at bounding box center [529, 158] width 174 height 326
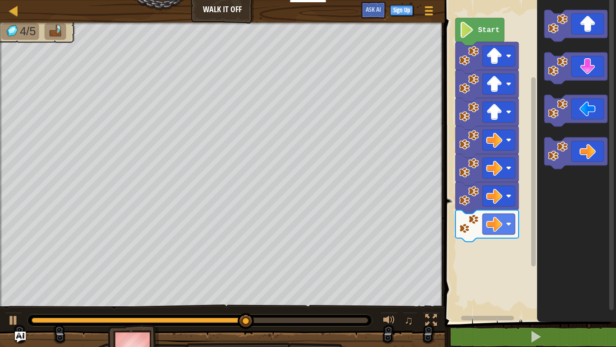
click at [488, 288] on div "Start" at bounding box center [529, 158] width 174 height 326
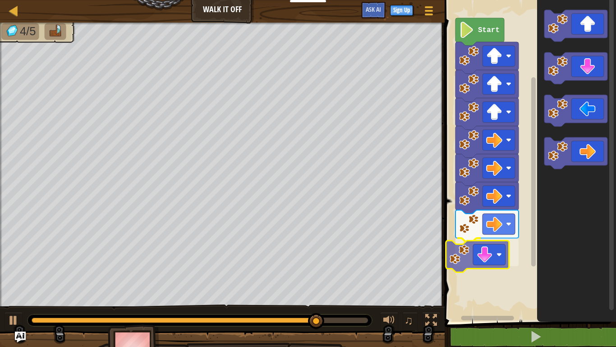
click at [474, 264] on div "Start" at bounding box center [529, 158] width 174 height 326
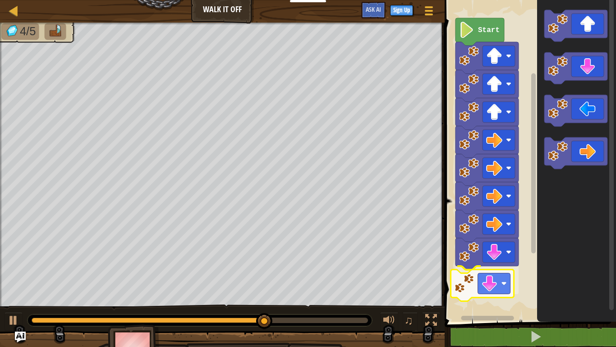
click at [501, 284] on div "Start" at bounding box center [529, 158] width 174 height 326
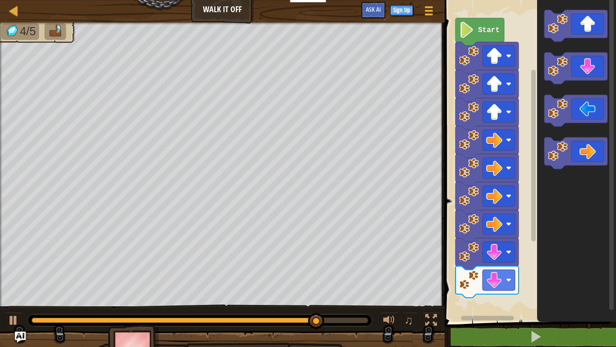
click at [468, 315] on div "Start" at bounding box center [529, 158] width 174 height 326
click at [468, 315] on rect "Blockly Workspace" at bounding box center [487, 318] width 88 height 7
click at [518, 244] on div "Start" at bounding box center [529, 158] width 174 height 326
click at [553, 102] on g "Blockly Workspace" at bounding box center [576, 89] width 63 height 159
click at [558, 66] on image "Blockly Workspace" at bounding box center [558, 66] width 20 height 20
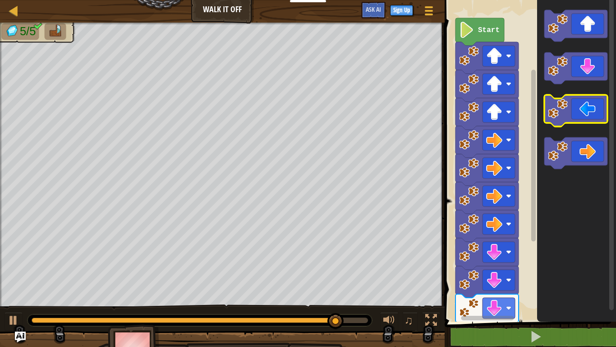
click at [583, 104] on icon "Blockly Workspace" at bounding box center [576, 111] width 63 height 32
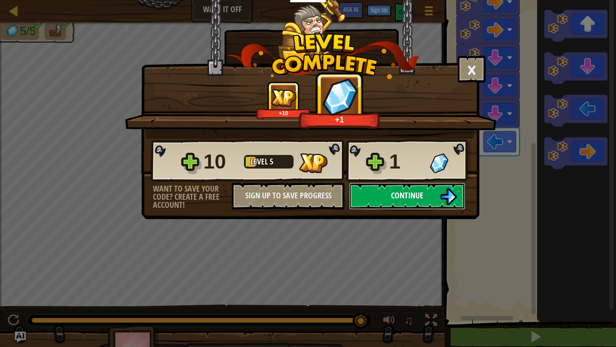
click at [439, 192] on button "Continue" at bounding box center [407, 195] width 116 height 27
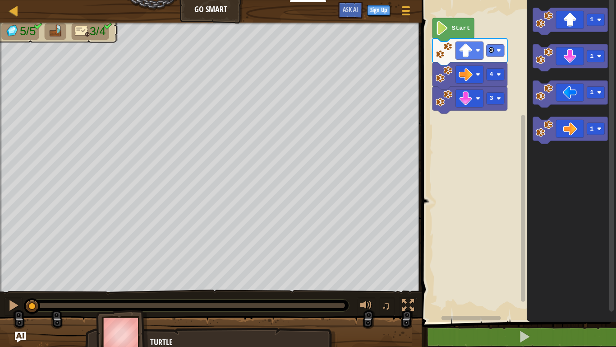
click at [443, 31] on image "Blockly Workspace" at bounding box center [442, 28] width 13 height 14
click at [455, 26] on text "Start" at bounding box center [461, 28] width 19 height 7
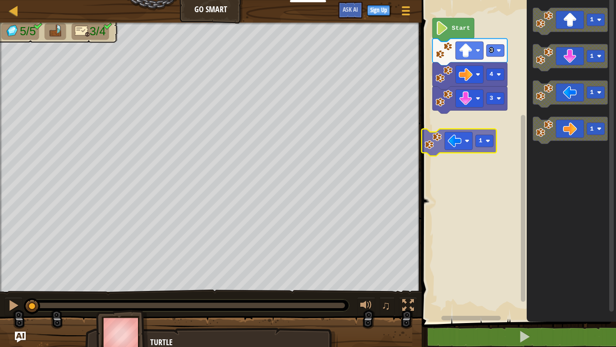
click at [451, 143] on div "3 4 3 Start 1 1 1 1 1" at bounding box center [517, 158] width 197 height 326
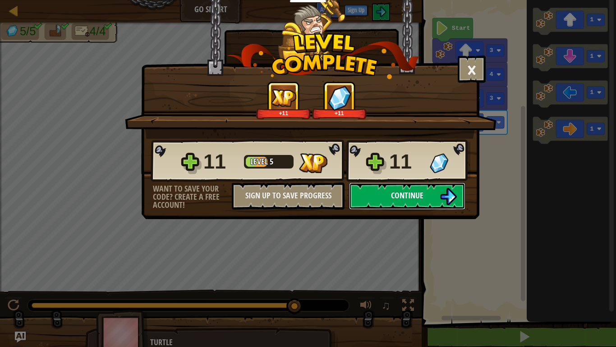
click at [442, 195] on img at bounding box center [448, 196] width 17 height 17
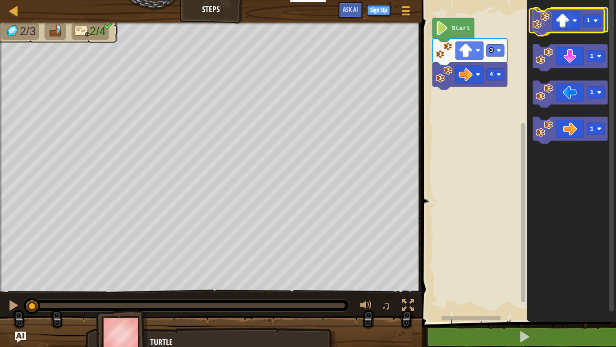
click at [570, 25] on icon "Blockly Workspace" at bounding box center [570, 21] width 75 height 27
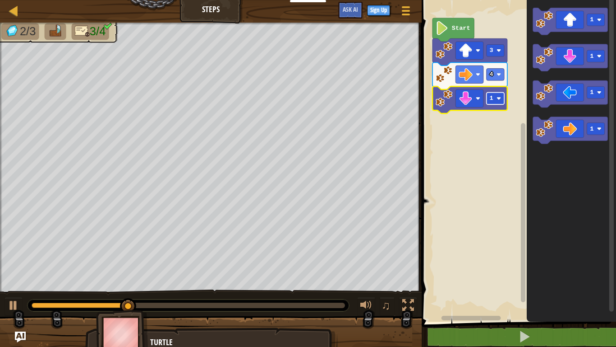
click at [497, 99] on image "Blockly Workspace" at bounding box center [499, 98] width 5 height 5
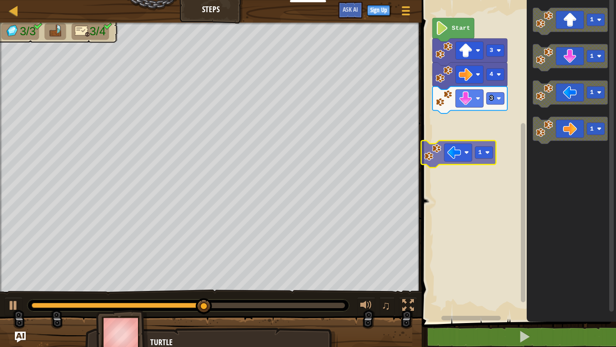
click at [467, 151] on div "Start 3 4 3 1 1 1 1 1" at bounding box center [517, 158] width 197 height 326
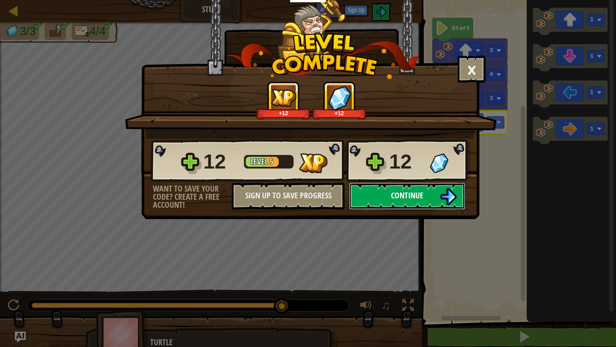
click at [413, 193] on span "Continue" at bounding box center [407, 195] width 32 height 11
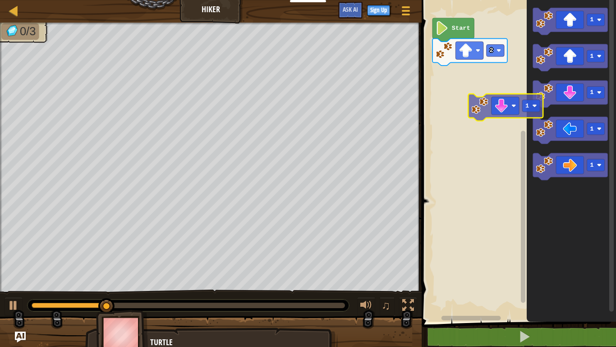
click at [509, 103] on div "Start 2 1 1 1 1 1 1" at bounding box center [517, 158] width 197 height 326
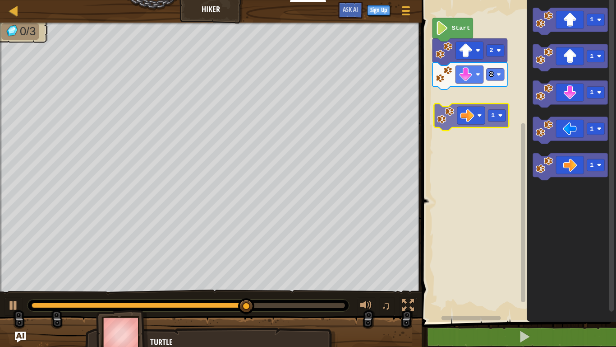
click at [473, 111] on div "Start 2 2 1 1 1 1 1 1" at bounding box center [517, 158] width 197 height 326
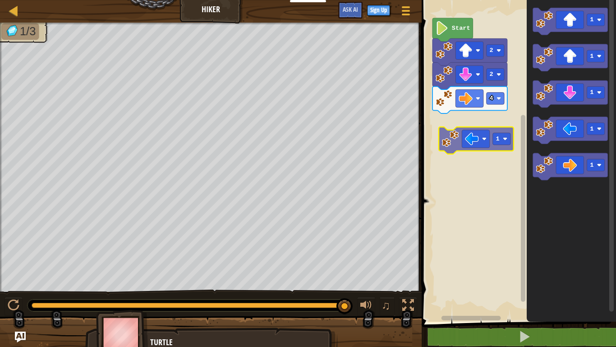
click at [469, 144] on div "Start 2 2 4 1 1 1 1 1 1" at bounding box center [517, 158] width 197 height 326
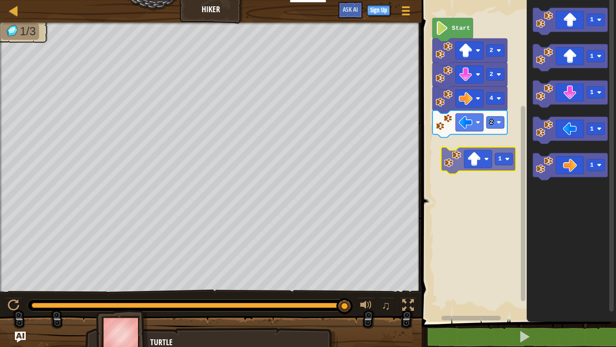
click at [457, 162] on div "Start 2 2 4 2 1 1 1 1 1 1" at bounding box center [517, 158] width 197 height 326
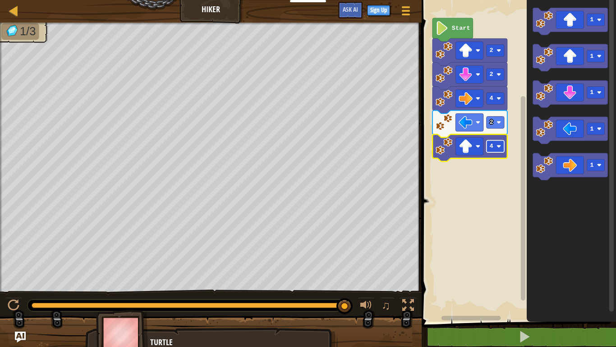
click at [492, 148] on text "4" at bounding box center [492, 146] width 4 height 7
click at [490, 144] on text "3" at bounding box center [492, 146] width 4 height 7
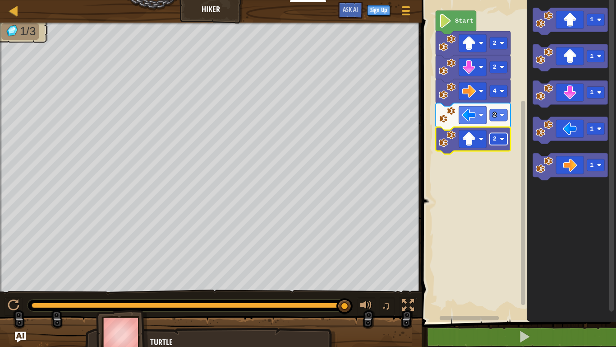
click at [500, 143] on rect "Blockly Workspace" at bounding box center [499, 139] width 18 height 12
click at [15, 309] on div at bounding box center [14, 305] width 12 height 12
click at [501, 139] on image "Blockly Workspace" at bounding box center [502, 139] width 5 height 5
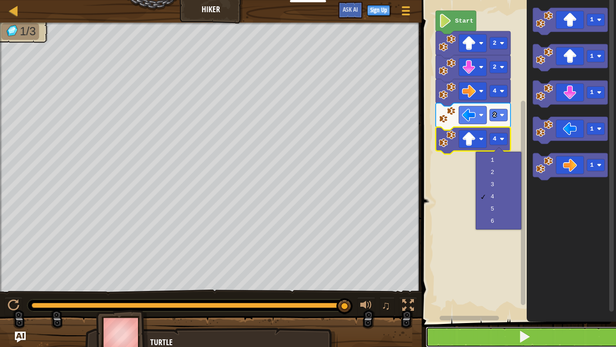
click at [530, 341] on span at bounding box center [525, 336] width 13 height 13
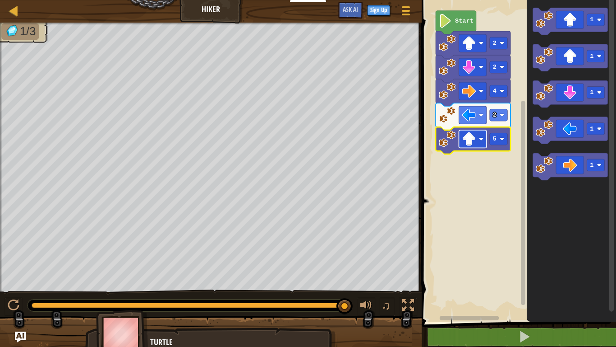
click at [472, 139] on image "Blockly Workspace" at bounding box center [470, 139] width 14 height 14
click at [495, 139] on text "5" at bounding box center [495, 138] width 4 height 7
click at [494, 213] on rect "Blockly Workspace" at bounding box center [517, 158] width 197 height 326
click at [490, 138] on rect "Blockly Workspace" at bounding box center [499, 139] width 18 height 12
click at [490, 183] on rect "Blockly Workspace" at bounding box center [517, 158] width 197 height 326
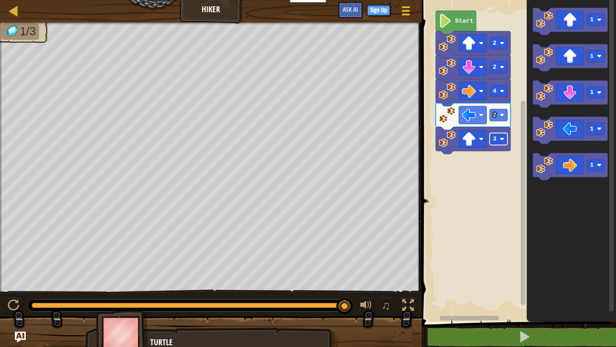
click at [493, 142] on text "3" at bounding box center [495, 138] width 4 height 7
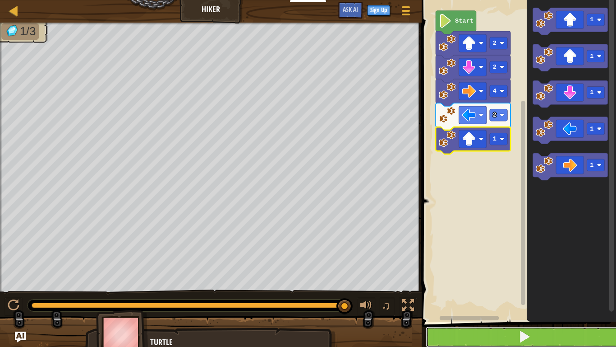
click at [534, 335] on button at bounding box center [524, 336] width 197 height 21
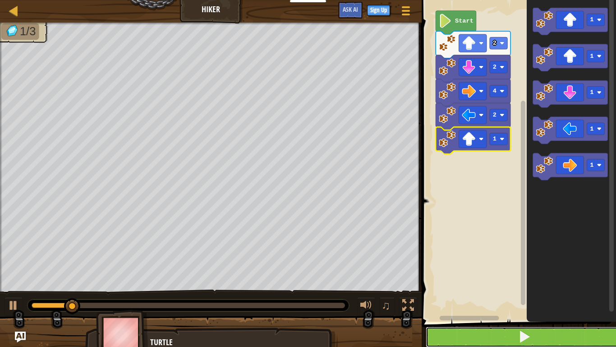
click at [534, 335] on button at bounding box center [524, 336] width 197 height 21
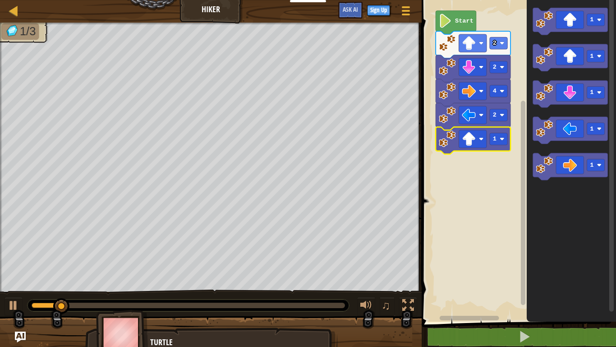
click at [449, 17] on image "Blockly Workspace" at bounding box center [445, 21] width 13 height 14
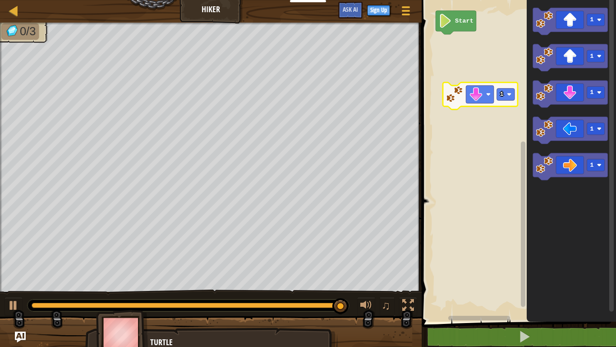
click at [476, 91] on div "Start 1 1 1 1 1 1" at bounding box center [517, 158] width 197 height 326
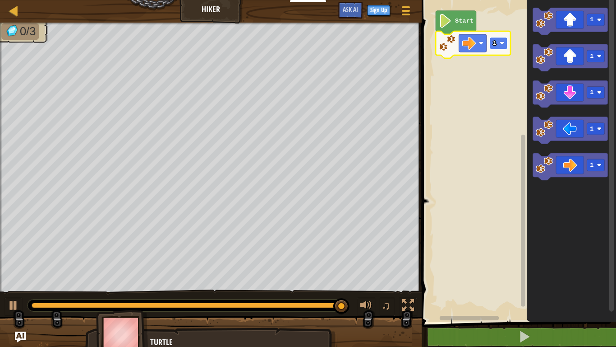
click at [496, 44] on text "1" at bounding box center [495, 43] width 4 height 7
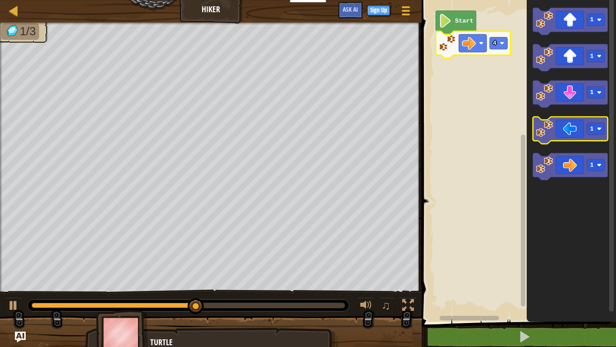
click at [572, 134] on icon "Blockly Workspace" at bounding box center [570, 130] width 75 height 27
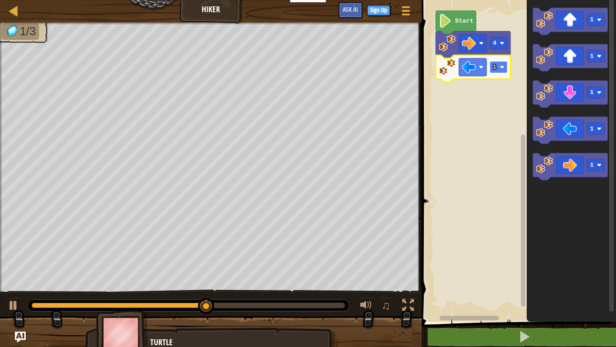
click at [493, 64] on text "1" at bounding box center [495, 67] width 4 height 7
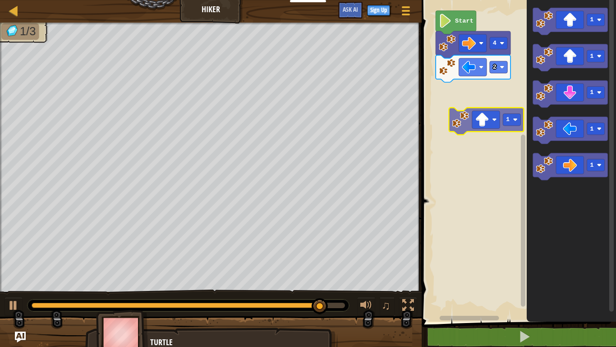
click at [482, 111] on div "Start 4 2 1 1 1 1 1 1" at bounding box center [517, 158] width 197 height 326
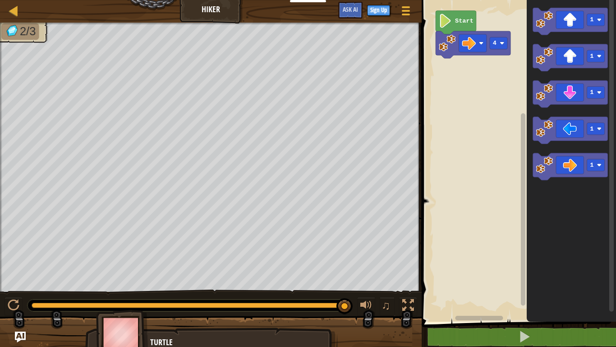
click at [434, 79] on rect "Blockly Workspace" at bounding box center [517, 158] width 197 height 326
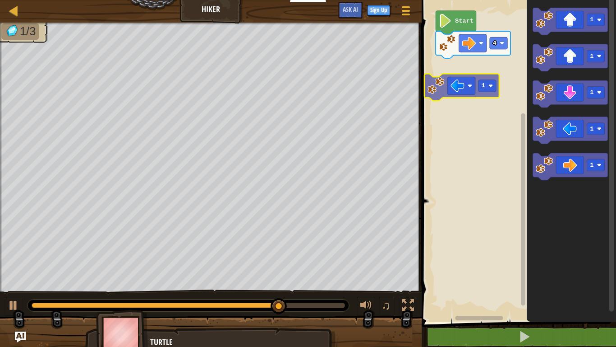
click at [458, 82] on div "Start 4 1 1 1 1 1 1" at bounding box center [517, 158] width 197 height 326
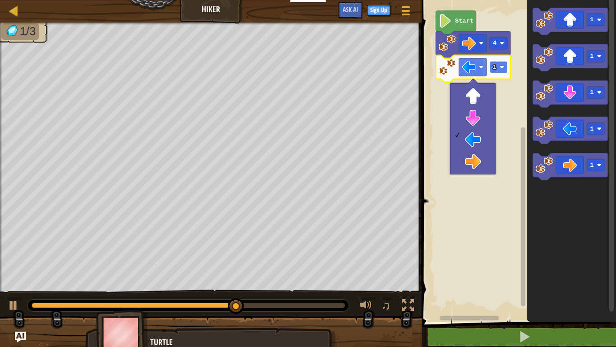
click at [501, 65] on rect "Blockly Workspace" at bounding box center [499, 67] width 18 height 12
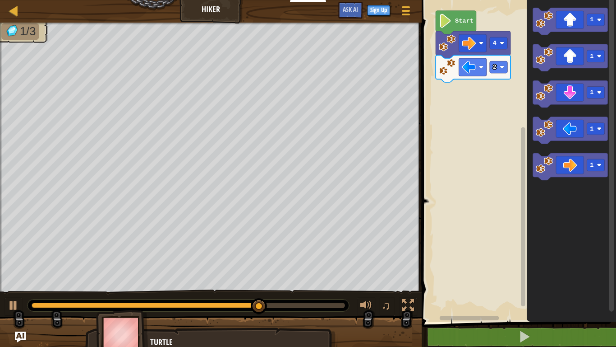
click at [510, 141] on div "Start 4 2 1 1 1 1 1" at bounding box center [517, 158] width 197 height 326
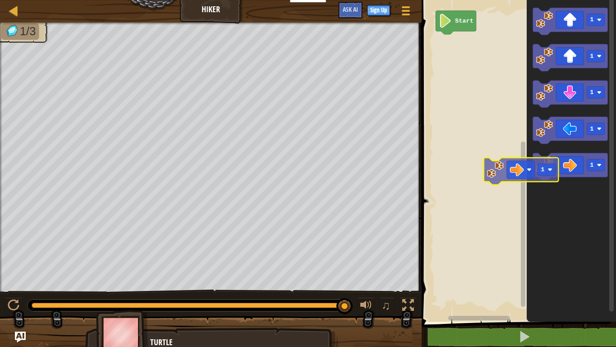
click at [470, 182] on div "Start 1 1 1 1 1 1" at bounding box center [517, 158] width 197 height 326
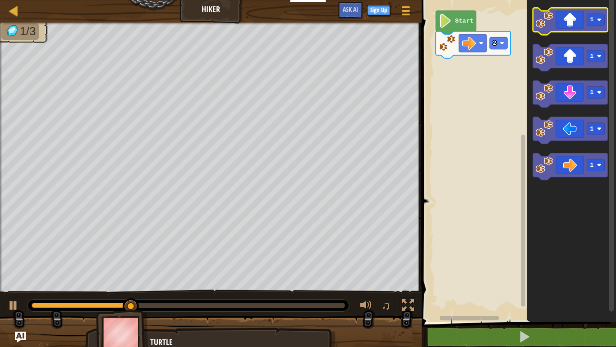
click at [540, 29] on g "1" at bounding box center [570, 21] width 75 height 27
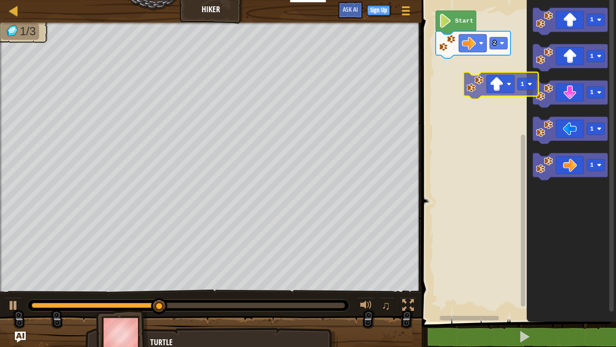
click at [462, 92] on div "Start 2 1 1 1 1 1 1" at bounding box center [517, 158] width 197 height 326
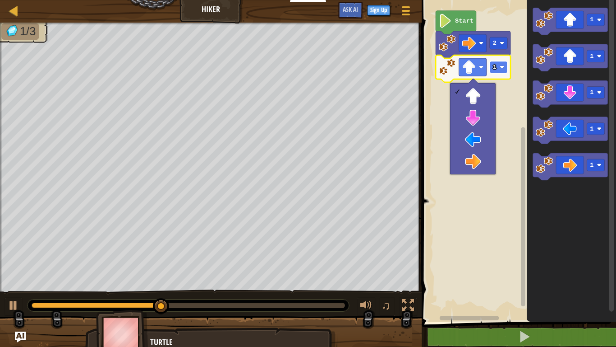
click at [496, 68] on text "1" at bounding box center [495, 67] width 4 height 7
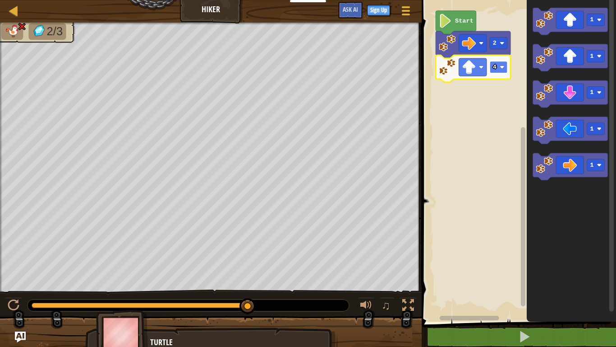
click at [497, 69] on rect "Blockly Workspace" at bounding box center [499, 67] width 18 height 12
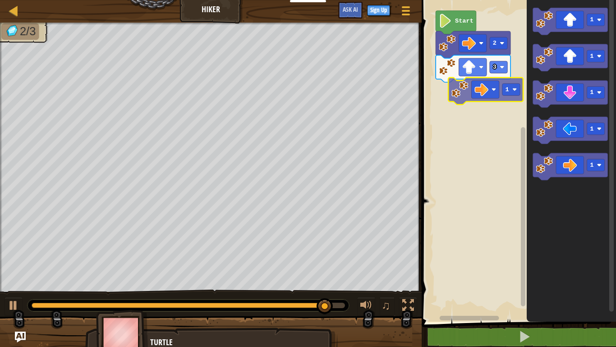
click at [481, 83] on div "Start 2 3 1 1 1 1 1 1" at bounding box center [517, 158] width 197 height 326
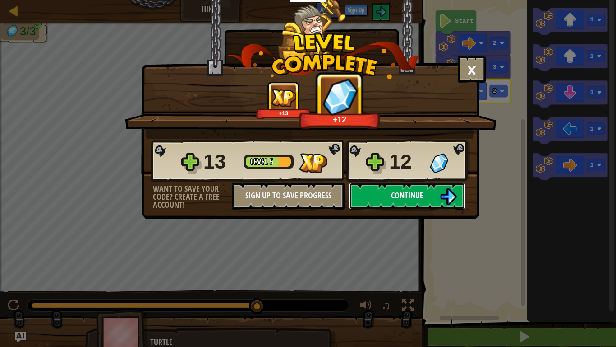
click at [428, 194] on button "Continue" at bounding box center [407, 195] width 116 height 27
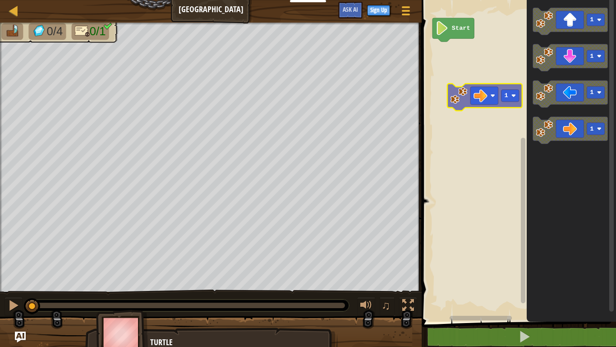
click at [486, 106] on div "Start 1 1 1 1 1" at bounding box center [517, 158] width 197 height 326
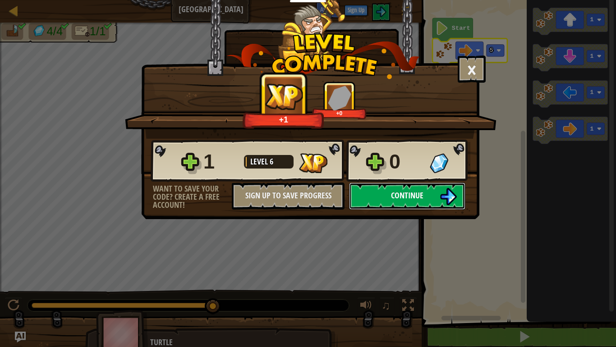
click at [443, 189] on img at bounding box center [448, 196] width 17 height 17
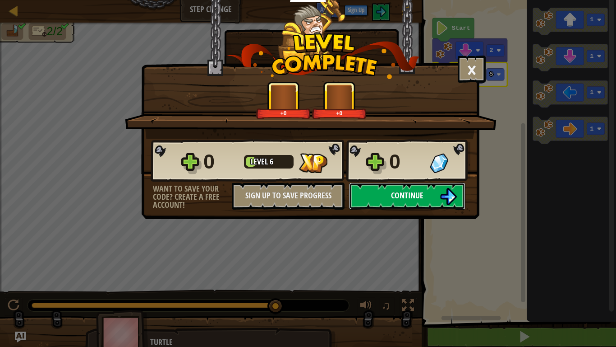
click at [396, 200] on span "Continue" at bounding box center [407, 195] width 32 height 11
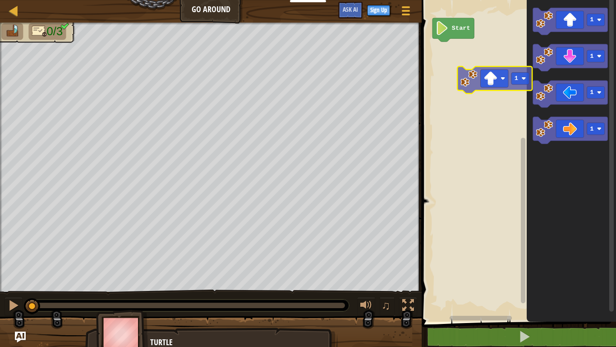
click at [463, 72] on div "Start 1 1 1 1 1" at bounding box center [517, 158] width 197 height 326
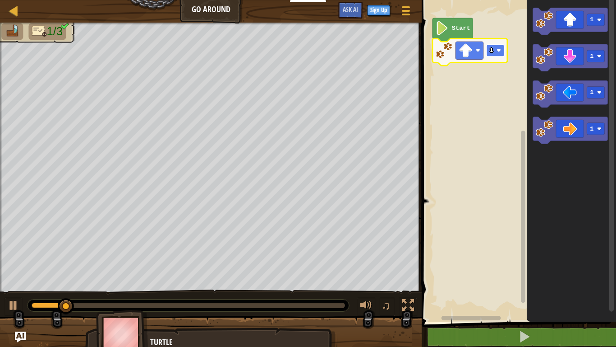
click at [494, 50] on rect "Blockly Workspace" at bounding box center [496, 51] width 18 height 12
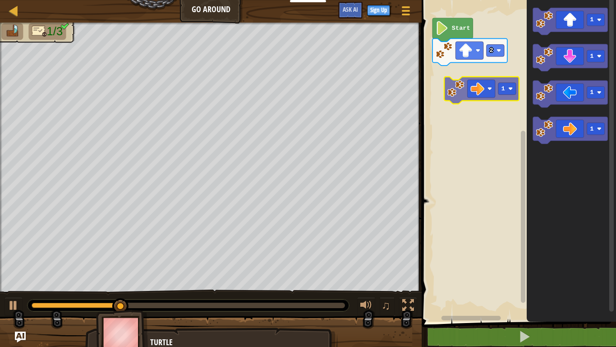
click at [468, 73] on div "Start 2 1 1 1 1 1" at bounding box center [517, 158] width 197 height 326
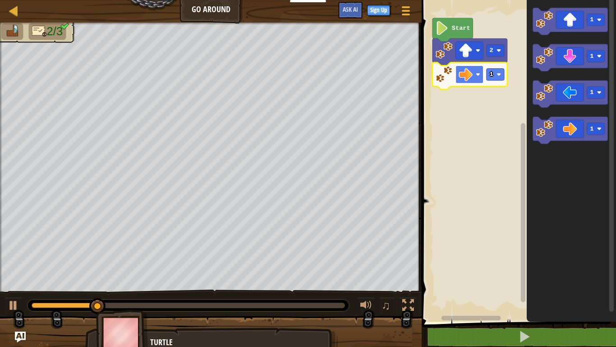
click at [467, 71] on image "Blockly Workspace" at bounding box center [466, 74] width 14 height 14
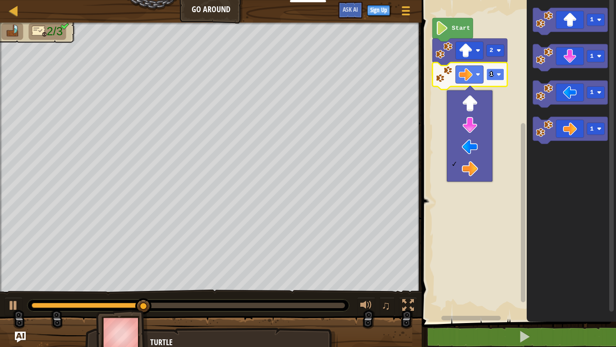
click at [490, 79] on rect "Blockly Workspace" at bounding box center [496, 75] width 18 height 12
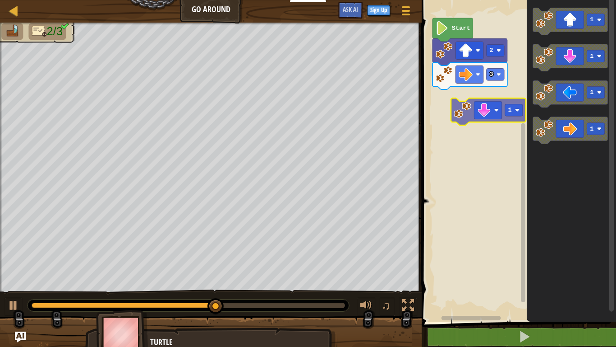
click at [495, 106] on div "Start 2 3 1 1 1 1 1" at bounding box center [517, 158] width 197 height 326
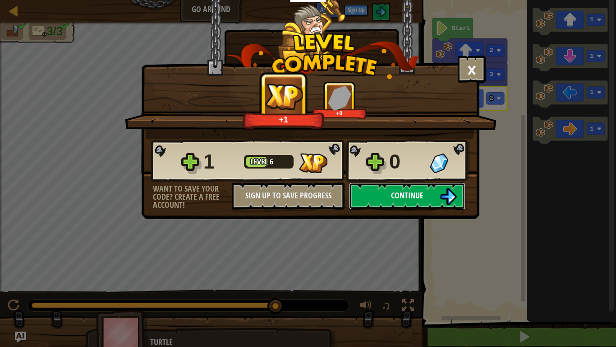
click at [431, 184] on button "Continue" at bounding box center [407, 195] width 116 height 27
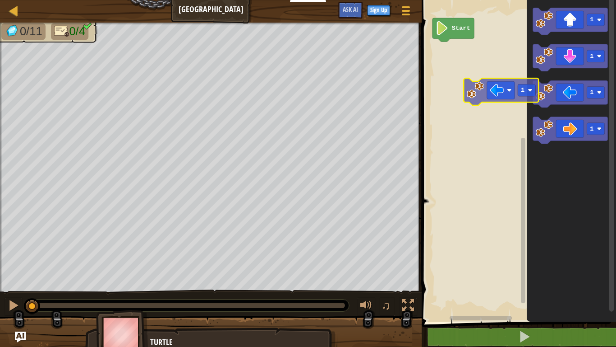
click at [476, 91] on div "Start 1 1 1 1 1" at bounding box center [517, 158] width 197 height 326
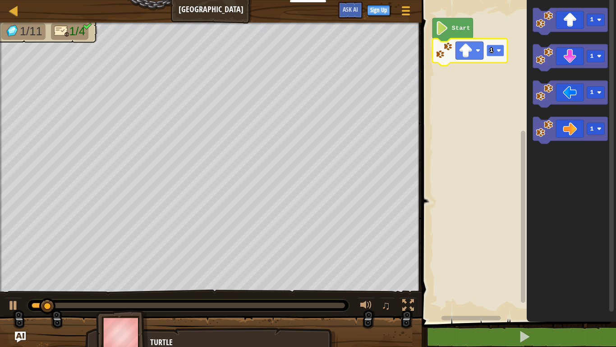
click at [491, 50] on text "1" at bounding box center [492, 50] width 4 height 7
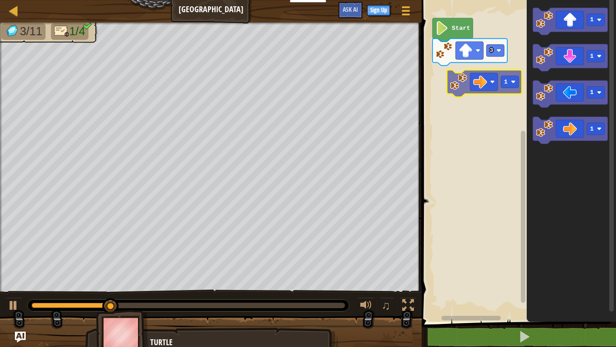
click at [472, 72] on div "Start 3 1 1 1 1 1" at bounding box center [517, 158] width 197 height 326
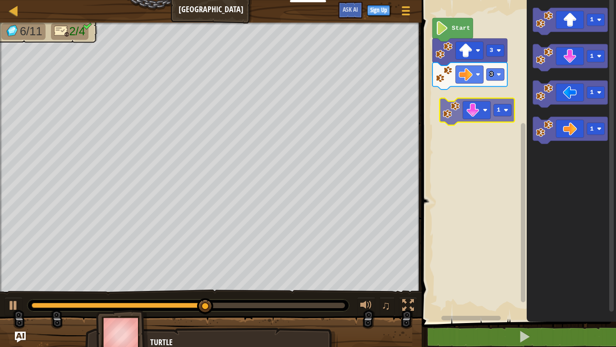
click at [468, 116] on div "Start 3 3 1 1 1 1 1" at bounding box center [517, 158] width 197 height 326
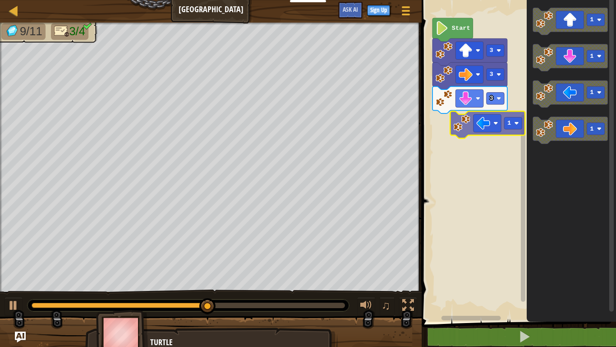
click at [482, 114] on div "Start 3 3 3 1 1 1 1 1" at bounding box center [517, 158] width 197 height 326
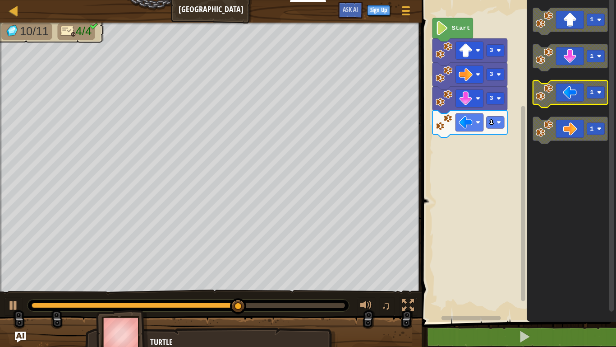
click at [605, 94] on icon "Blockly Workspace" at bounding box center [570, 93] width 75 height 27
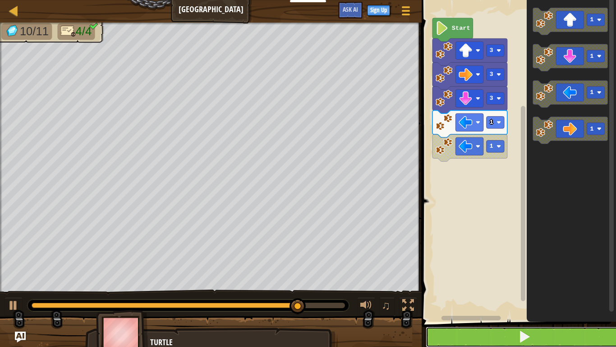
click at [491, 338] on button at bounding box center [524, 336] width 197 height 21
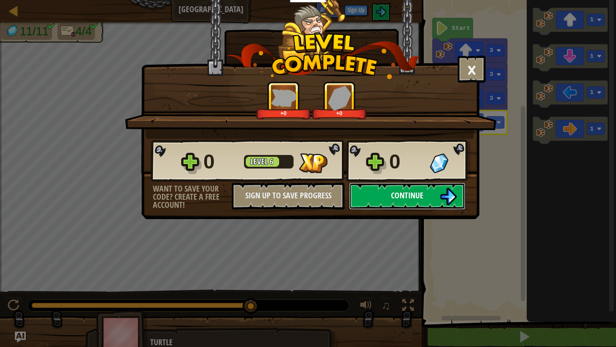
click at [439, 199] on button "Continue" at bounding box center [407, 195] width 116 height 27
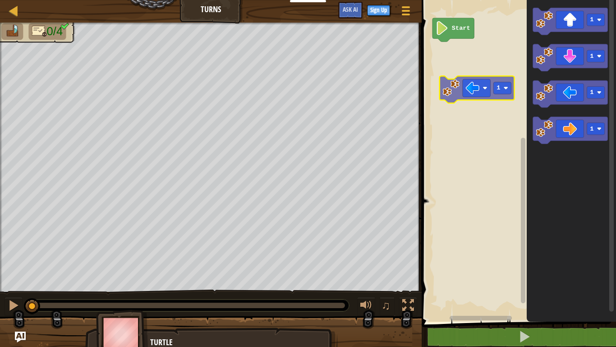
click at [474, 90] on div "Start 1 1 1 1 1" at bounding box center [517, 158] width 197 height 326
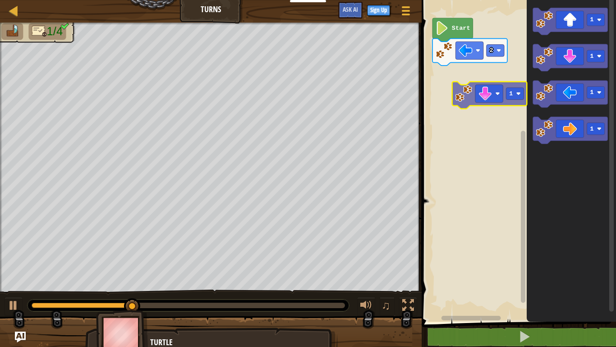
click at [482, 87] on div "Start 2 1 1 1 1 1" at bounding box center [517, 158] width 197 height 326
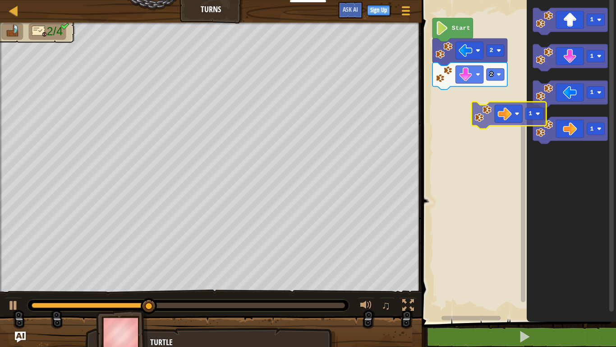
click at [495, 100] on div "Start 2 2 1 1 1 1 1" at bounding box center [517, 158] width 197 height 326
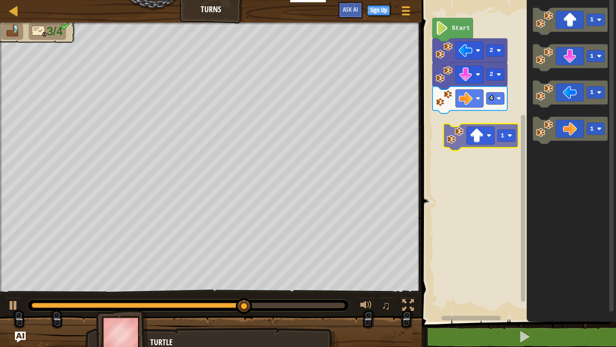
click at [463, 133] on div "Start 2 2 4 1 1 1 1 1" at bounding box center [517, 158] width 197 height 326
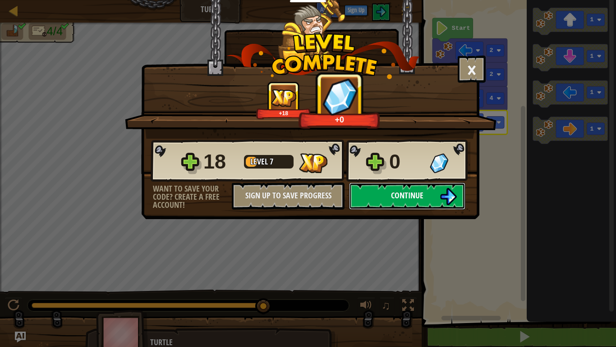
click at [456, 200] on img at bounding box center [448, 196] width 17 height 17
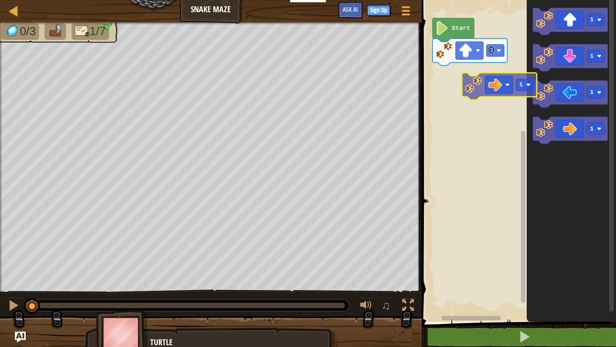
click at [472, 73] on div "3 Start 1 1 1 1 1" at bounding box center [517, 158] width 197 height 326
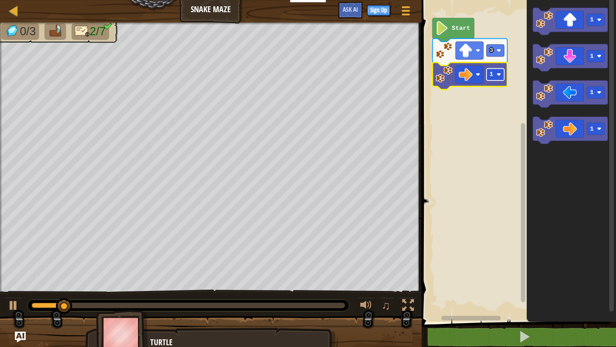
click at [497, 77] on rect "Blockly Workspace" at bounding box center [496, 75] width 18 height 12
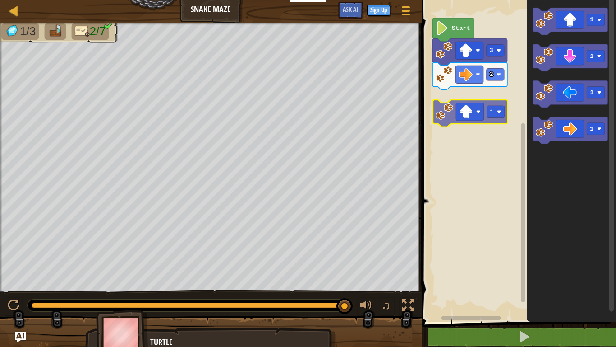
click at [457, 113] on div "Start 3 2 1 1 1 1 1" at bounding box center [517, 158] width 197 height 326
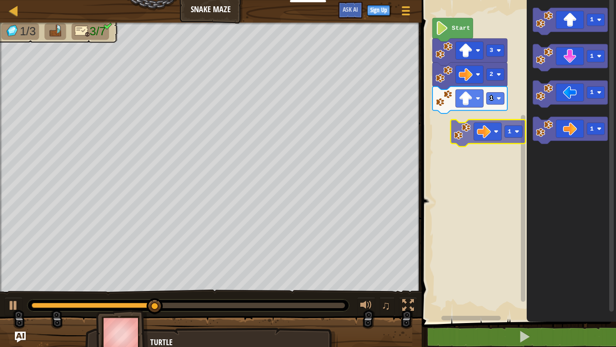
click at [482, 122] on div "1 2 3 Start 1 1 1 1 1" at bounding box center [517, 158] width 197 height 326
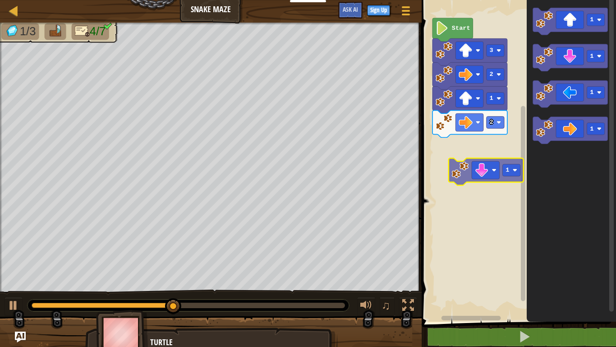
click at [484, 162] on div "Start 3 2 1 2 1 1 1 1 1" at bounding box center [517, 158] width 197 height 326
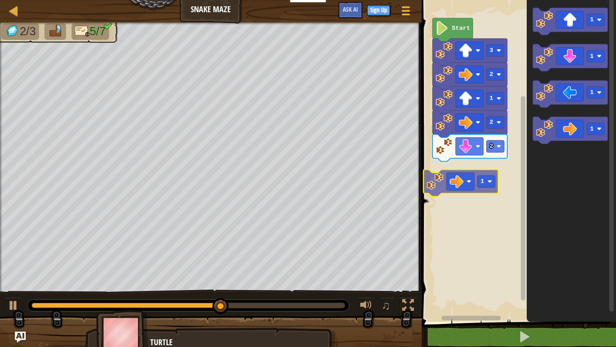
click at [467, 169] on div "Start 3 2 1 2 2 1 1 1 1 1 1" at bounding box center [517, 158] width 197 height 326
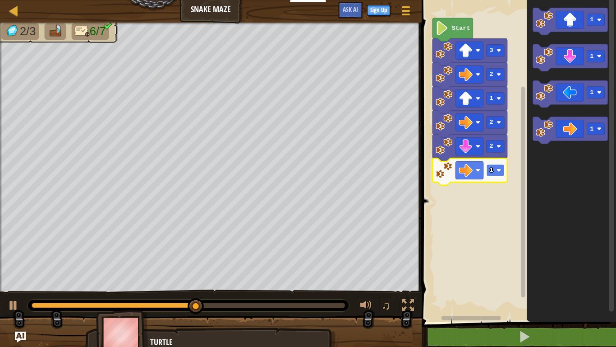
click at [494, 170] on rect "Blockly Workspace" at bounding box center [496, 170] width 18 height 12
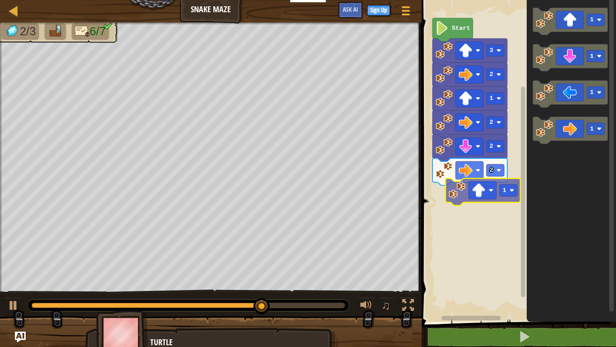
click at [493, 197] on div "Start 3 2 1 2 2 2 1 1 1 1 1" at bounding box center [517, 158] width 197 height 326
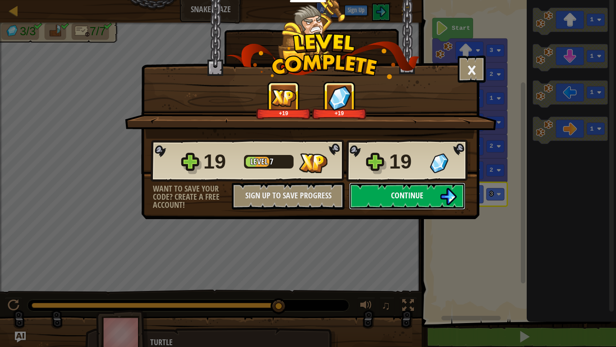
click at [384, 203] on button "Continue" at bounding box center [407, 195] width 116 height 27
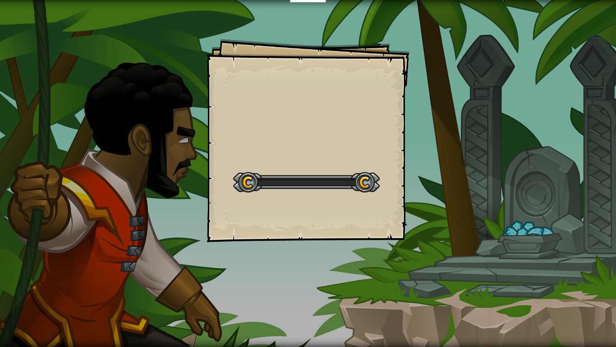
click at [384, 203] on div "Goals Start Level Error loading from server. Try refreshing the page. You'll ne…" at bounding box center [308, 140] width 203 height 203
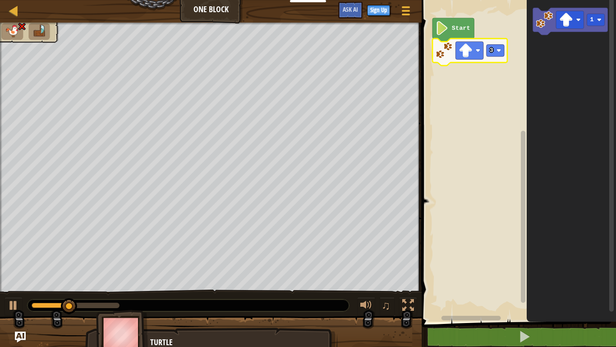
click at [495, 57] on icon "Blockly Workspace" at bounding box center [470, 51] width 75 height 27
click at [494, 58] on icon "Blockly Workspace" at bounding box center [470, 51] width 75 height 27
click at [491, 48] on text "3" at bounding box center [492, 50] width 4 height 7
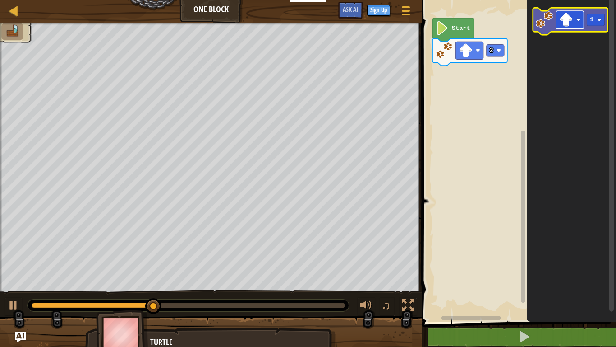
click at [565, 20] on image "Blockly Workspace" at bounding box center [567, 20] width 14 height 14
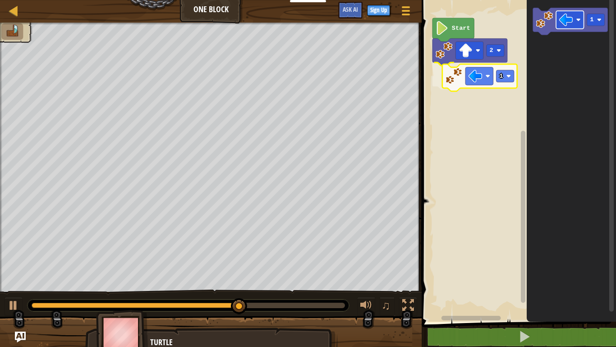
click at [478, 81] on div "Start 2 1 1 1" at bounding box center [517, 158] width 197 height 326
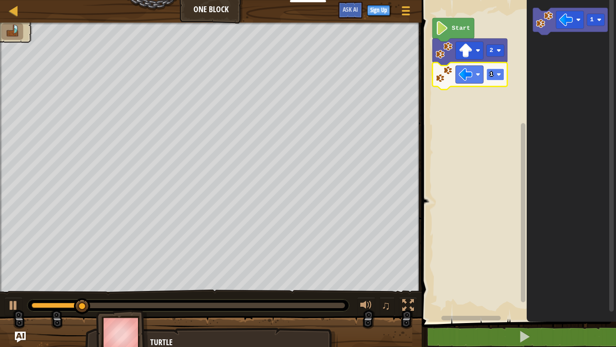
click at [491, 74] on text "1" at bounding box center [492, 74] width 4 height 7
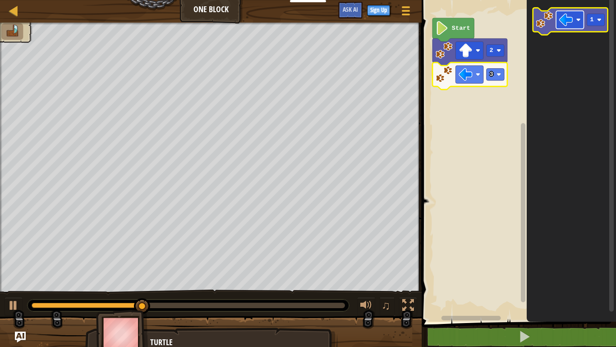
click at [562, 22] on image "Blockly Workspace" at bounding box center [567, 20] width 14 height 14
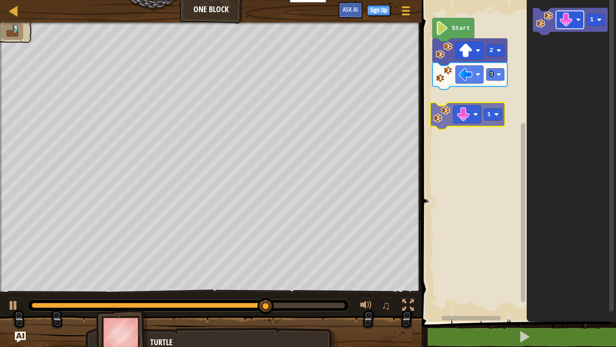
click at [470, 123] on div "Start 2 3 1 1 1" at bounding box center [517, 158] width 197 height 326
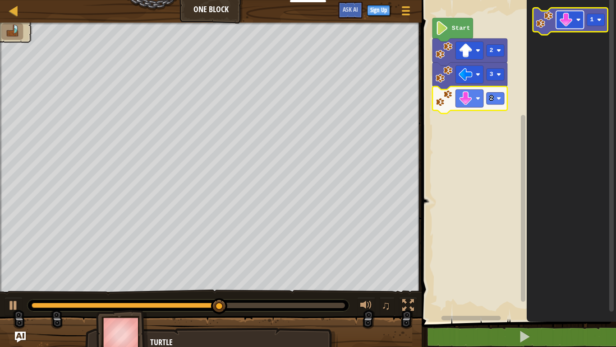
click at [562, 13] on image "Blockly Workspace" at bounding box center [567, 20] width 14 height 14
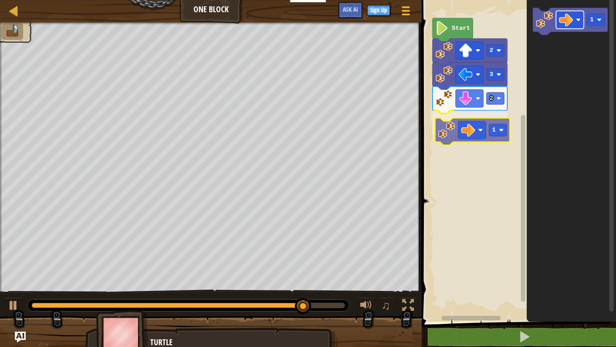
click at [470, 123] on div "Start 2 3 2 1 1 1" at bounding box center [517, 158] width 197 height 326
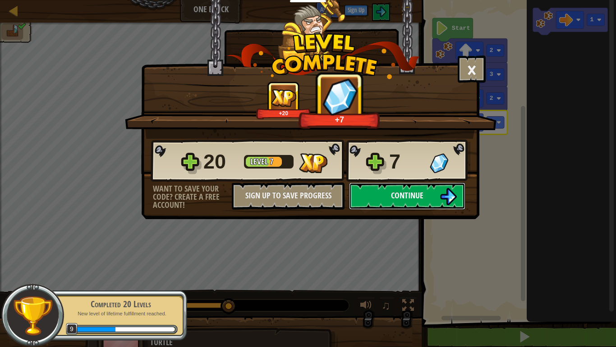
click at [412, 190] on span "Continue" at bounding box center [407, 195] width 32 height 11
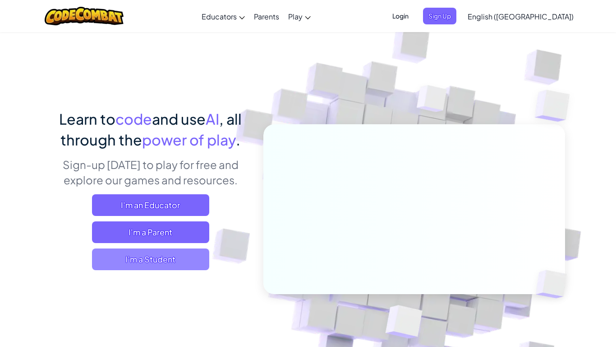
click at [176, 256] on span "I'm a Student" at bounding box center [150, 259] width 117 height 22
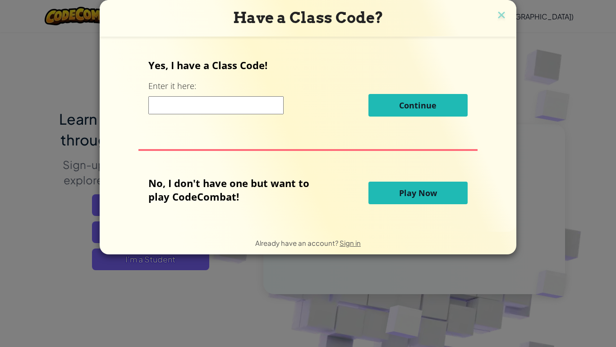
click at [413, 195] on span "Play Now" at bounding box center [418, 192] width 38 height 11
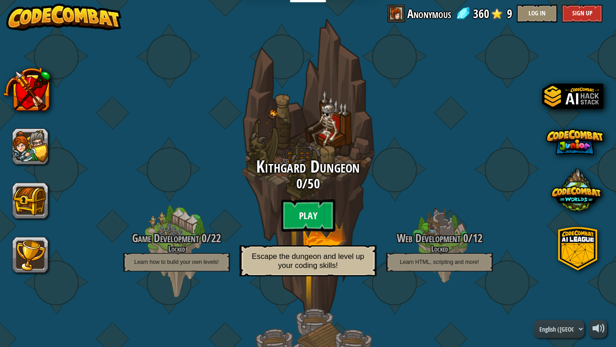
click at [306, 201] on btn "Play" at bounding box center [308, 215] width 54 height 32
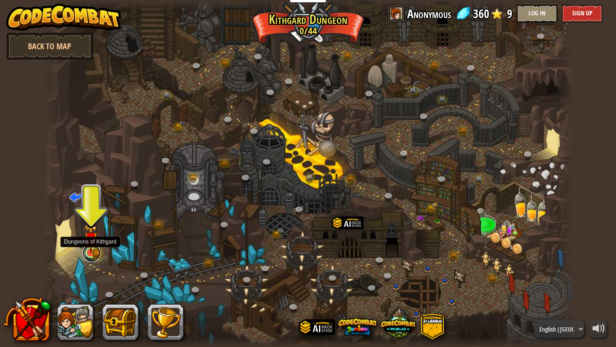
click at [86, 259] on link at bounding box center [92, 253] width 18 height 18
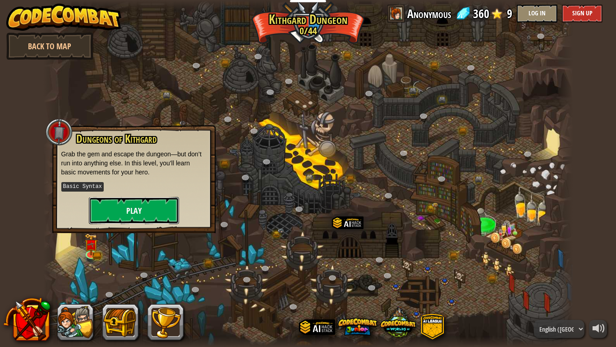
click at [107, 215] on button "Play" at bounding box center [134, 210] width 90 height 27
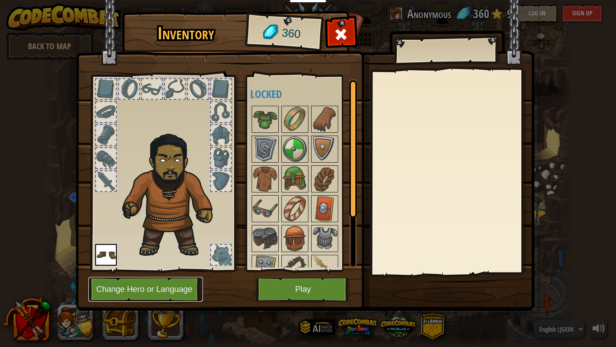
click at [151, 284] on button "Change Hero or Language" at bounding box center [145, 289] width 115 height 25
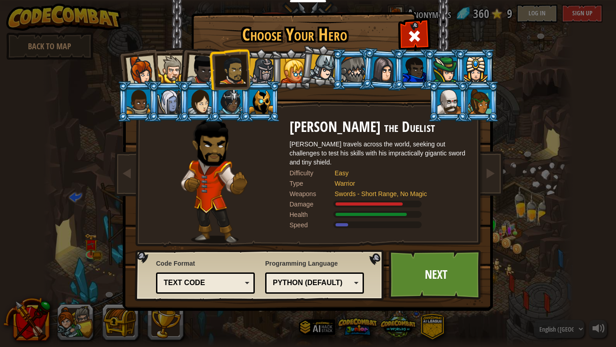
click at [438, 93] on div at bounding box center [449, 101] width 23 height 24
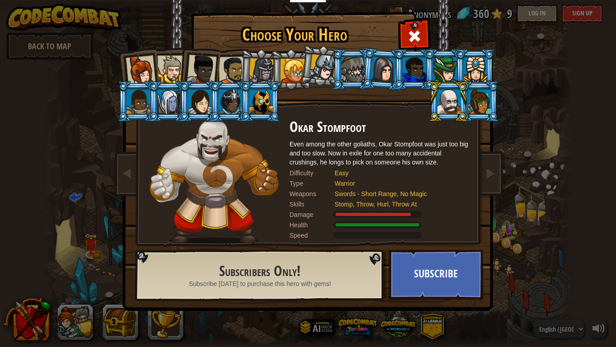
click at [410, 79] on div at bounding box center [414, 69] width 23 height 24
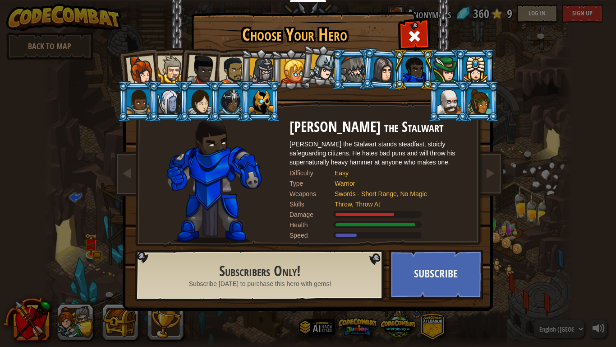
click at [330, 73] on div at bounding box center [323, 67] width 27 height 27
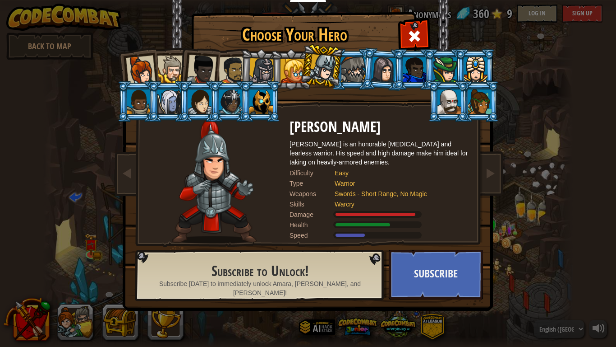
click at [246, 67] on li at bounding box center [260, 69] width 43 height 43
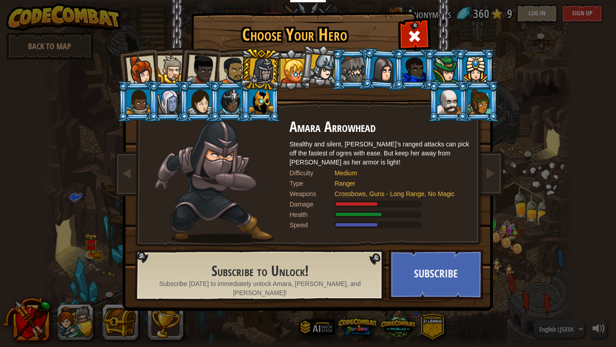
click at [297, 64] on div at bounding box center [293, 71] width 24 height 24
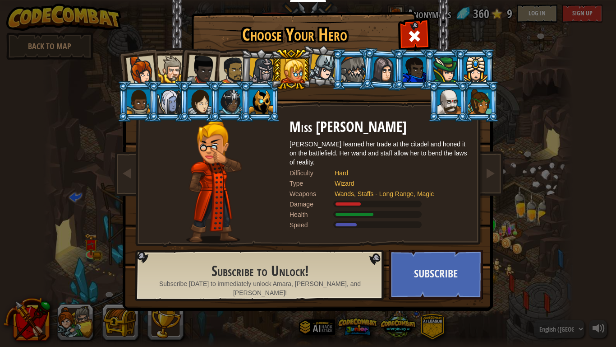
click at [235, 71] on div at bounding box center [233, 70] width 28 height 28
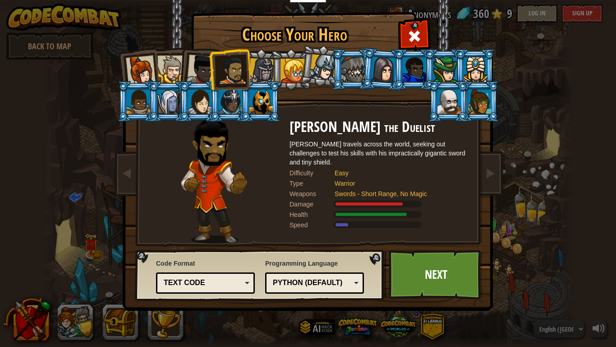
click at [200, 72] on div at bounding box center [202, 70] width 30 height 30
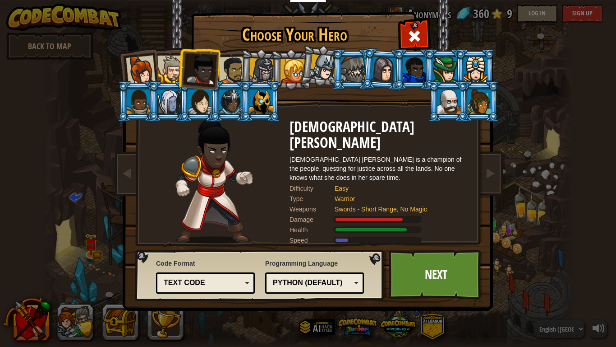
click at [278, 282] on div "Python (Default)" at bounding box center [312, 283] width 78 height 10
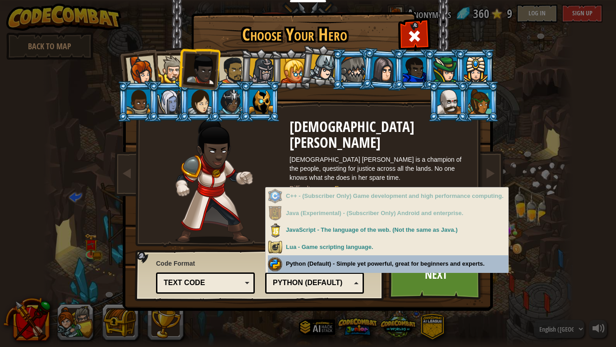
click at [359, 268] on div "Programming Language Python (Default) JavaScript Lua C++ Java (Experimental) Py…" at bounding box center [314, 274] width 99 height 37
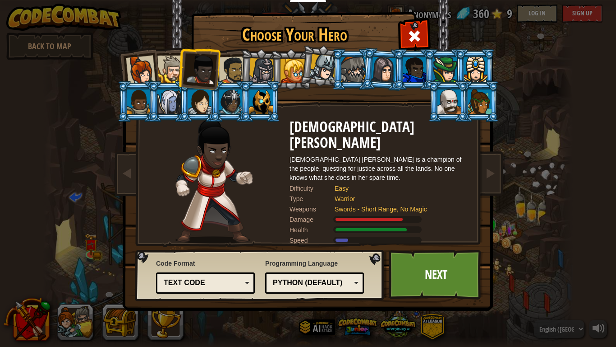
click at [329, 155] on div "[DEMOGRAPHIC_DATA] [PERSON_NAME] is a champion of the people, questing for just…" at bounding box center [380, 168] width 181 height 27
click at [235, 58] on div at bounding box center [233, 70] width 28 height 28
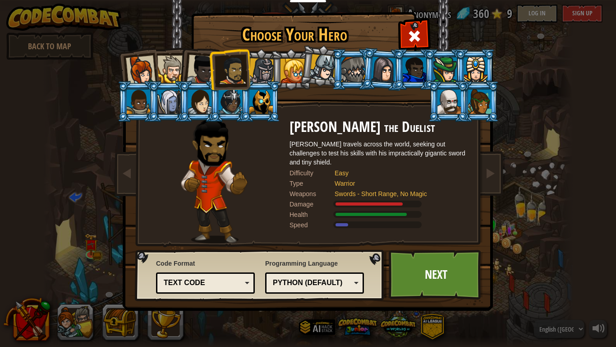
click at [323, 285] on div "Python (Default)" at bounding box center [312, 283] width 78 height 10
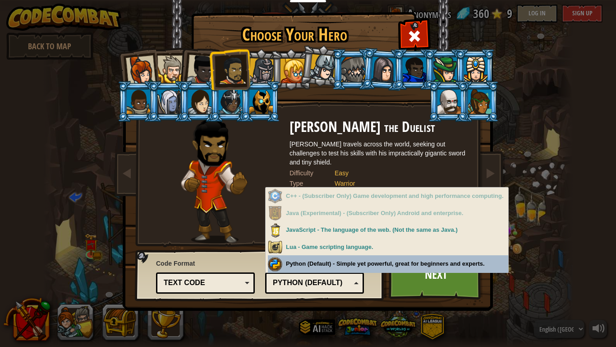
click at [347, 265] on div "Programming Language Python (Default) JavaScript Lua C++ Java (Experimental) Py…" at bounding box center [314, 274] width 99 height 37
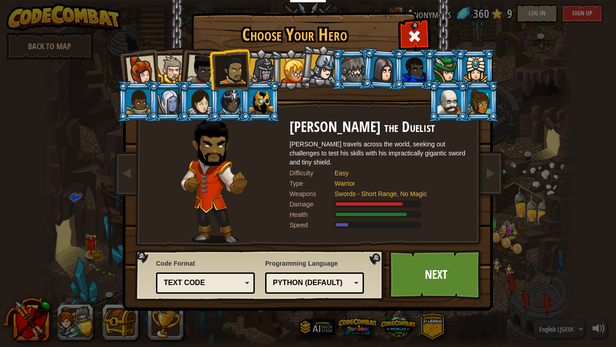
click at [236, 279] on div "Text code" at bounding box center [203, 283] width 78 height 10
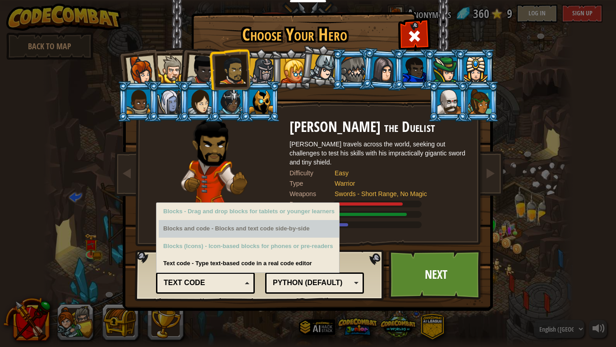
click at [240, 231] on div "Blocks and code - Blocks and text code side-by-side" at bounding box center [249, 229] width 181 height 18
click at [241, 231] on div "Blocks and code - Blocks and text code side-by-side" at bounding box center [249, 229] width 181 height 18
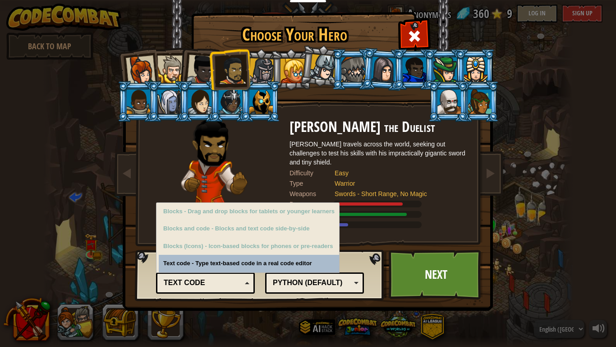
click at [243, 259] on div "Code Format Text code Blocks and code Blocks Blocks (Icons) Text code Blocks - …" at bounding box center [205, 274] width 99 height 37
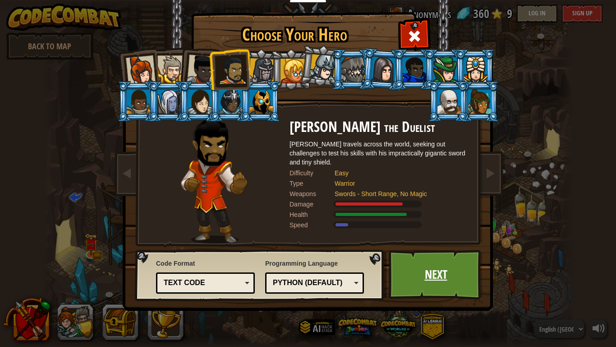
click at [420, 286] on link "Next" at bounding box center [436, 275] width 94 height 50
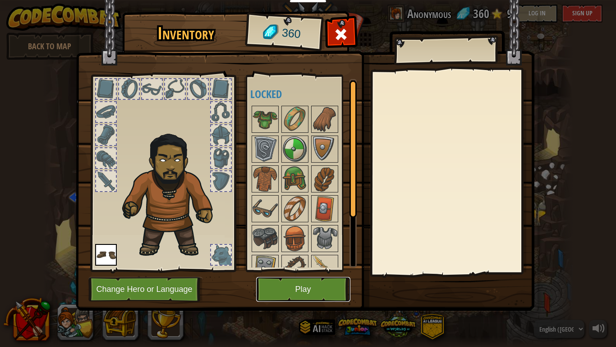
click at [305, 293] on button "Play" at bounding box center [303, 289] width 94 height 25
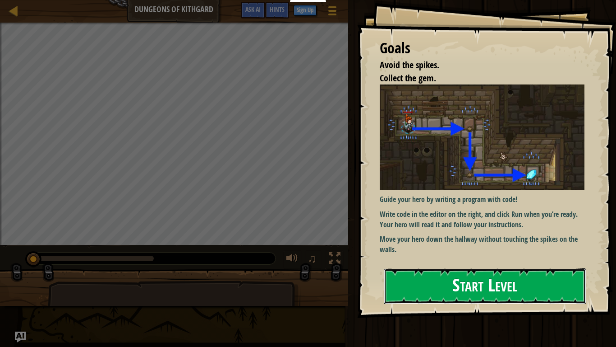
click at [421, 281] on button "Start Level" at bounding box center [485, 286] width 203 height 36
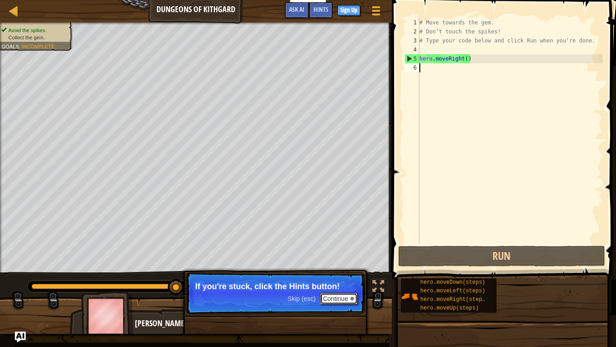
click at [330, 301] on button "Continue" at bounding box center [338, 298] width 37 height 12
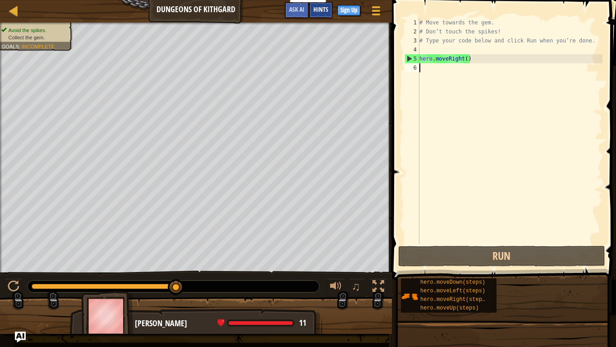
click at [323, 11] on span "Hints" at bounding box center [321, 9] width 15 height 9
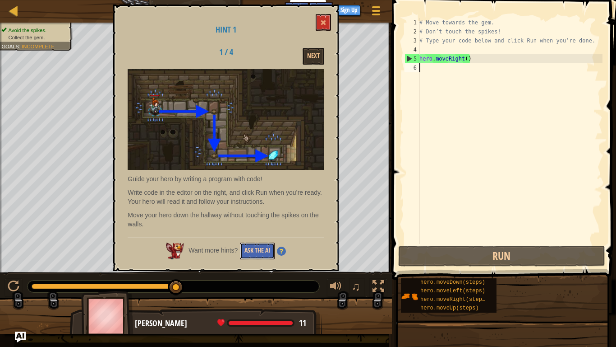
click at [256, 257] on button "Ask the AI" at bounding box center [257, 250] width 35 height 17
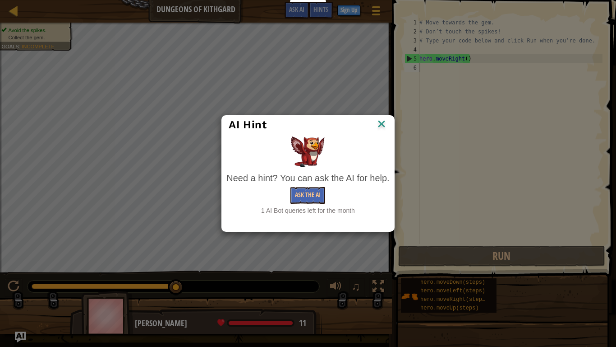
click at [380, 128] on img at bounding box center [382, 125] width 12 height 14
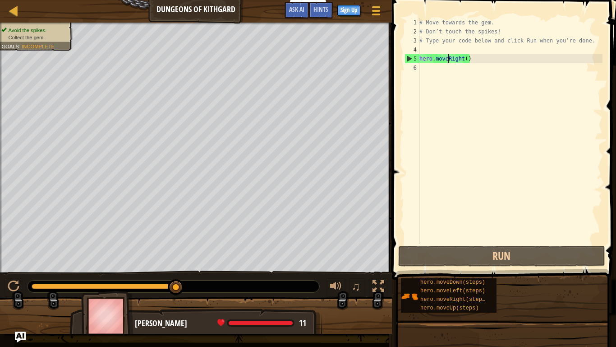
click at [448, 55] on div "# Move towards the gem. # Don’t touch the spikes! # Type your code below and cl…" at bounding box center [510, 140] width 185 height 244
type textarea "hero.moveRight()"
click at [483, 60] on div "# Move towards the gem. # Don’t touch the spikes! # Type your code below and cl…" at bounding box center [510, 140] width 185 height 244
click at [435, 79] on div "# Move towards the gem. # Don’t touch the spikes! # Type your code below and cl…" at bounding box center [510, 140] width 185 height 244
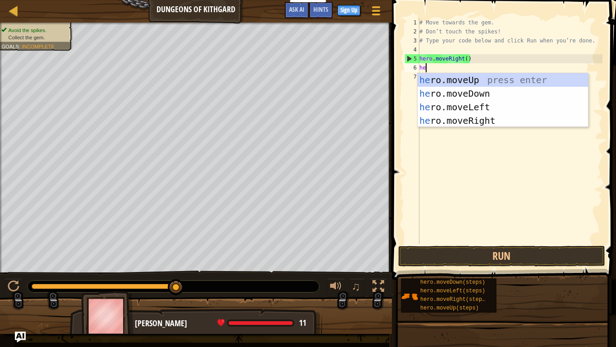
type textarea "her"
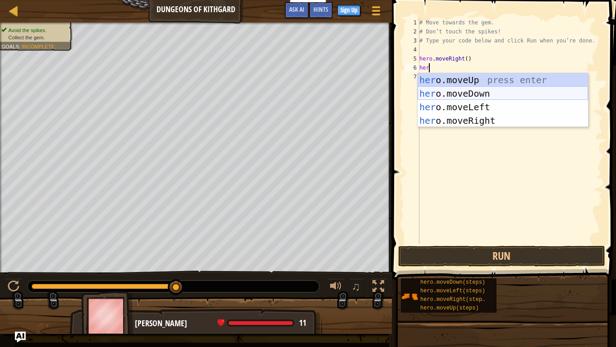
click at [451, 97] on div "her o.moveUp press enter her o.moveDown press enter her o.moveLeft press enter …" at bounding box center [503, 113] width 171 height 81
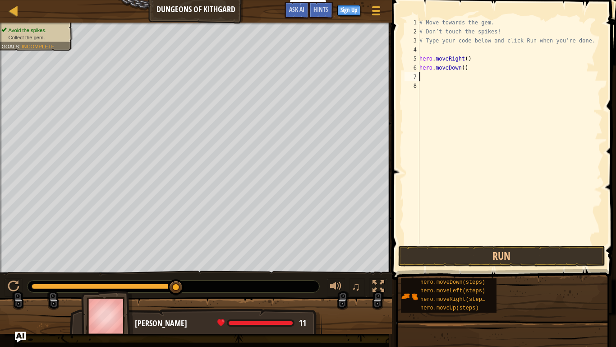
scroll to position [4, 0]
click at [437, 79] on div "# Move towards the gem. # Don’t touch the spikes! # Type your code below and cl…" at bounding box center [510, 140] width 185 height 244
type textarea "h"
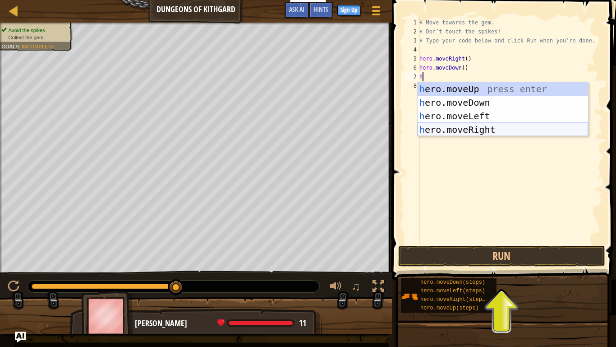
click at [472, 127] on div "h ero.moveUp press enter h ero.moveDown press enter h ero.moveLeft press enter …" at bounding box center [503, 122] width 171 height 81
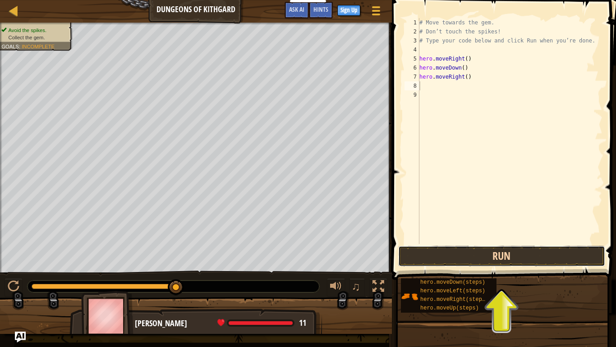
click at [503, 255] on button "Run" at bounding box center [501, 255] width 207 height 21
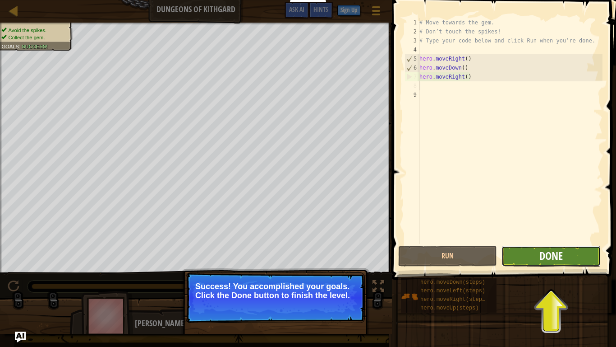
click at [562, 258] on span "Done" at bounding box center [551, 255] width 23 height 14
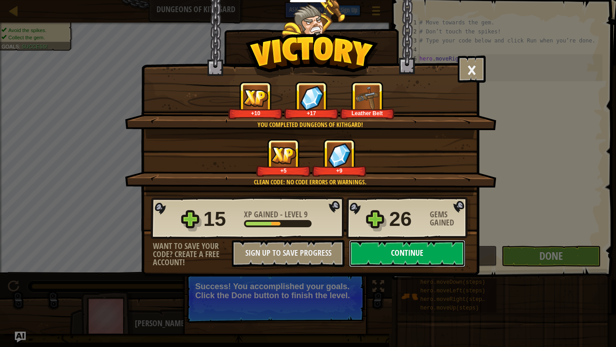
click at [452, 264] on button "Continue" at bounding box center [407, 253] width 116 height 27
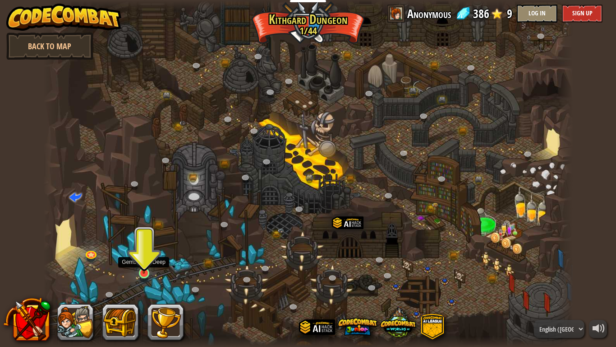
click at [150, 265] on img at bounding box center [144, 258] width 14 height 31
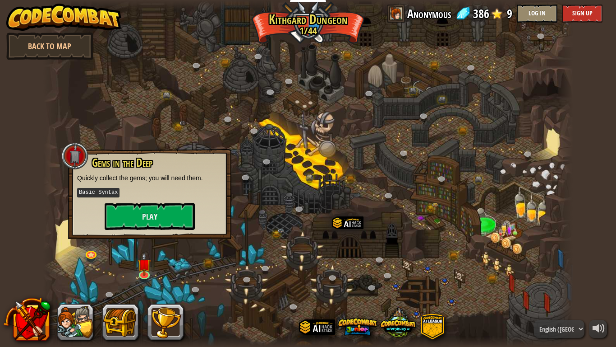
click at [111, 229] on div "Gems in the Deep Quickly collect the gems; you will need them. Basic Syntax Play" at bounding box center [149, 194] width 163 height 90
click at [119, 218] on button "Play" at bounding box center [150, 216] width 90 height 27
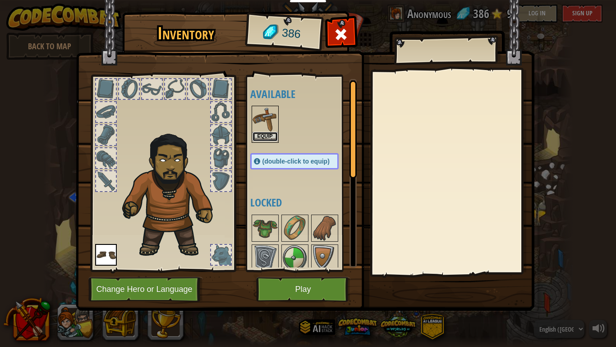
click at [270, 134] on button "Equip" at bounding box center [265, 136] width 25 height 9
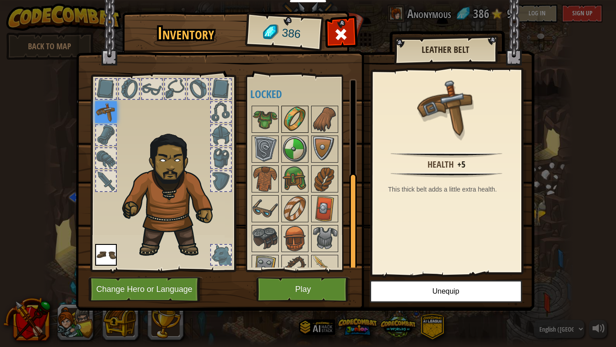
scroll to position [75, 0]
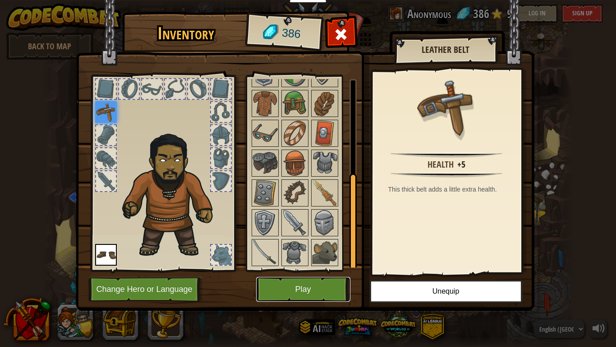
click at [301, 290] on button "Play" at bounding box center [303, 289] width 94 height 25
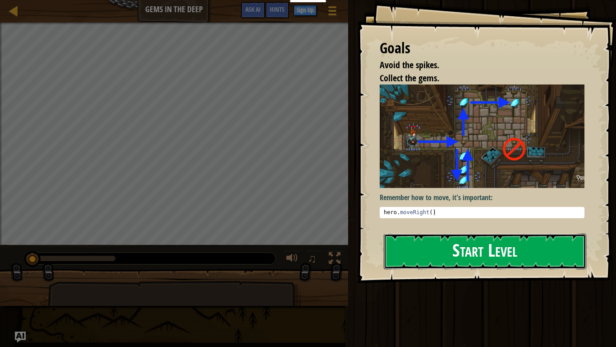
click at [432, 251] on button "Start Level" at bounding box center [485, 251] width 203 height 36
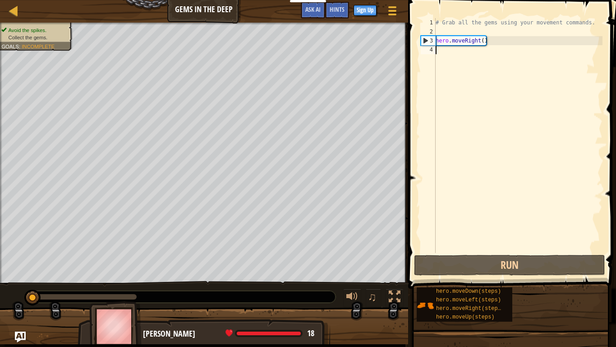
type textarea "g"
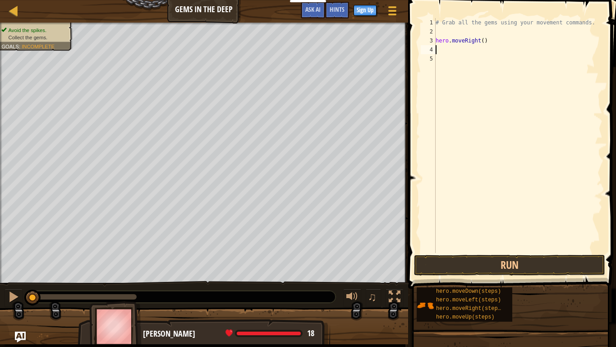
type textarea "h"
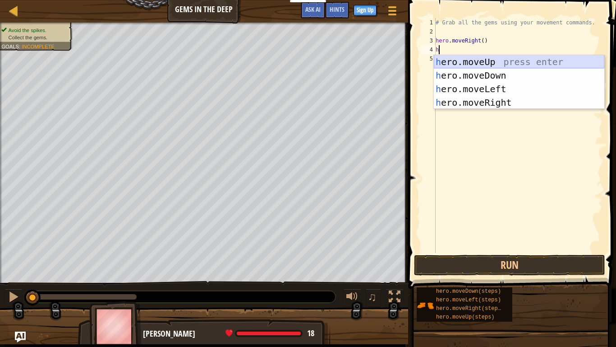
click at [533, 69] on div "h ero.moveUp press enter h ero.moveDown press enter h ero.moveLeft press enter …" at bounding box center [519, 95] width 171 height 81
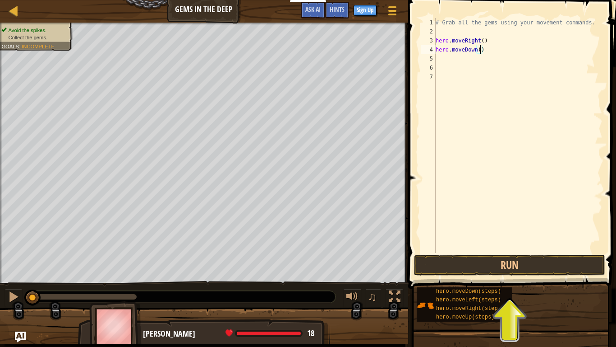
click at [481, 51] on div "# Grab all the gems using your movement commands. hero . moveRight ( ) hero . m…" at bounding box center [518, 144] width 169 height 253
type textarea "hero.moveDown(3)"
click at [497, 52] on div "# Grab all the gems using your movement commands. hero . moveRight ( ) hero . m…" at bounding box center [518, 144] width 169 height 253
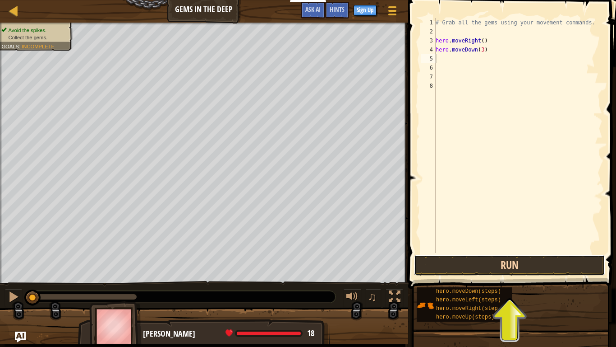
click at [511, 263] on button "Run" at bounding box center [509, 265] width 191 height 21
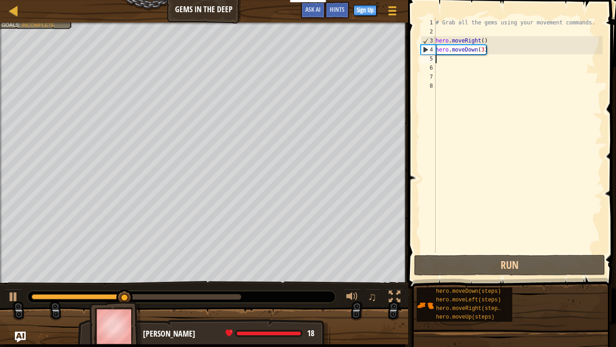
type textarea "h"
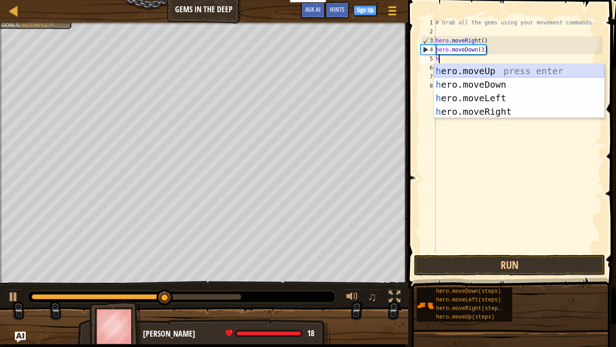
click at [508, 70] on div "h ero.moveUp press enter h ero.moveDown press enter h ero.moveLeft press enter …" at bounding box center [519, 104] width 171 height 81
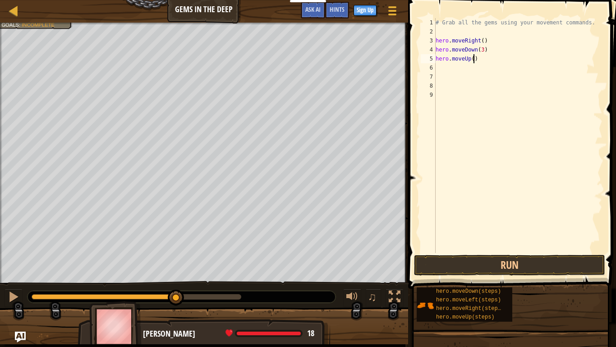
click at [473, 59] on div "# Grab all the gems using your movement commands. hero . moveRight ( ) hero . m…" at bounding box center [518, 144] width 169 height 253
type textarea "hero.moveUp(3)"
click at [441, 271] on button "Run" at bounding box center [509, 265] width 191 height 21
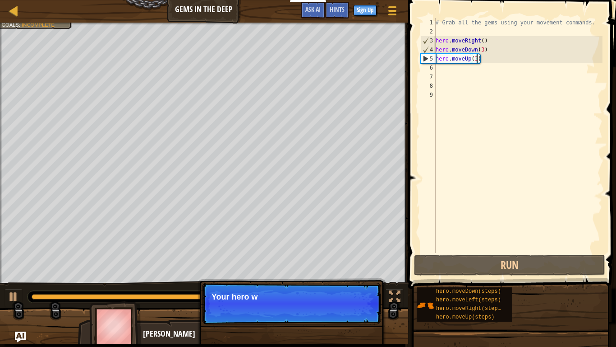
click at [449, 72] on div "# Grab all the gems using your movement commands. hero . moveRight ( ) hero . m…" at bounding box center [518, 144] width 169 height 253
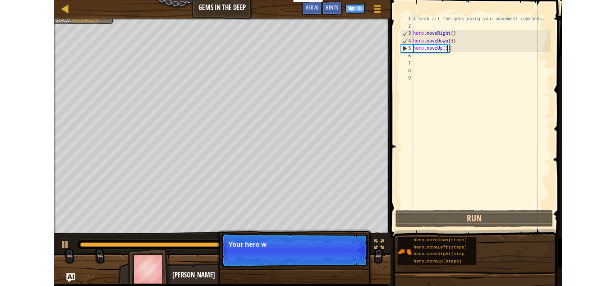
scroll to position [4, 0]
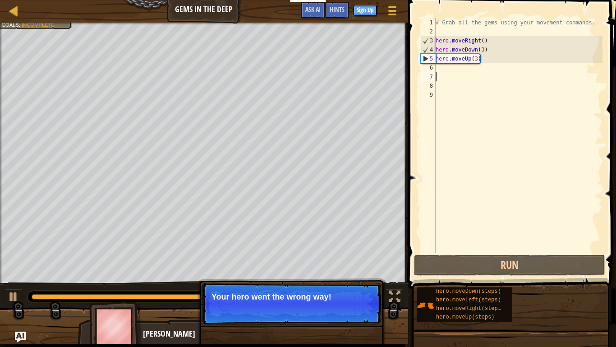
click at [449, 70] on div "# Grab all the gems using your movement commands. hero . moveRight ( ) hero . m…" at bounding box center [518, 144] width 169 height 253
